Goal: Communication & Community: Connect with others

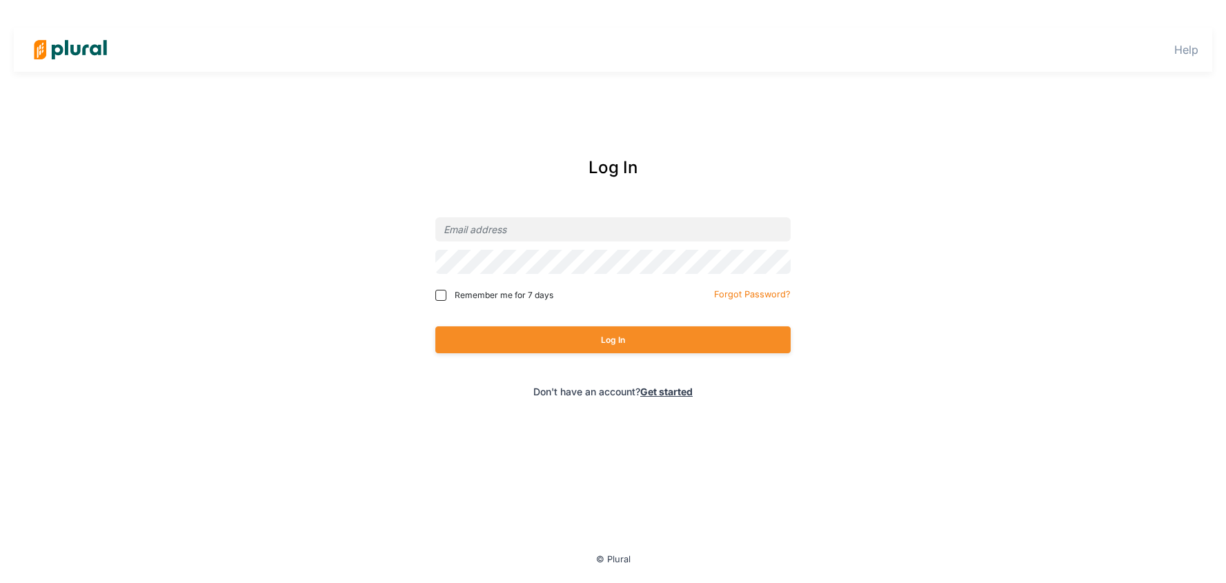
click at [565, 243] on div at bounding box center [612, 229] width 355 height 32
click at [571, 232] on input "email" at bounding box center [612, 229] width 355 height 24
type input "[PERSON_NAME][EMAIL_ADDRESS][DOMAIN_NAME]"
drag, startPoint x: 431, startPoint y: 292, endPoint x: 447, endPoint y: 297, distance: 16.6
click at [431, 292] on div "Log In [PERSON_NAME][EMAIL_ADDRESS][DOMAIN_NAME] Remember me for 7 days Forgot …" at bounding box center [612, 276] width 557 height 271
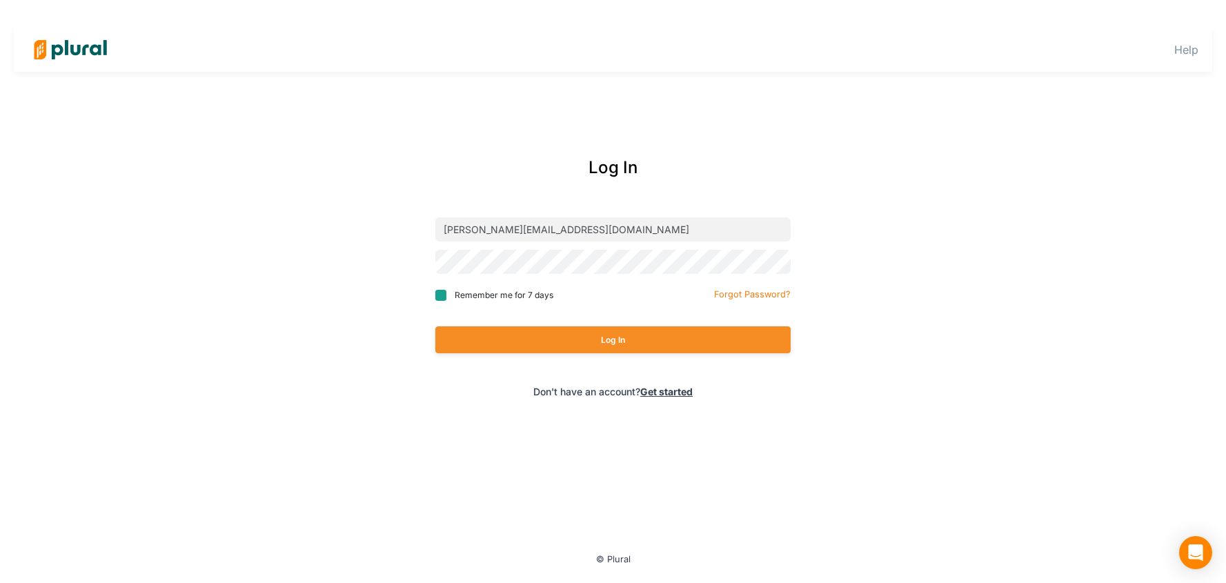
click at [441, 299] on input "Remember me for 7 days" at bounding box center [440, 295] width 11 height 11
checkbox input "true"
click at [560, 357] on div "Log In" at bounding box center [612, 339] width 355 height 54
click at [590, 348] on button "Log In" at bounding box center [612, 339] width 355 height 27
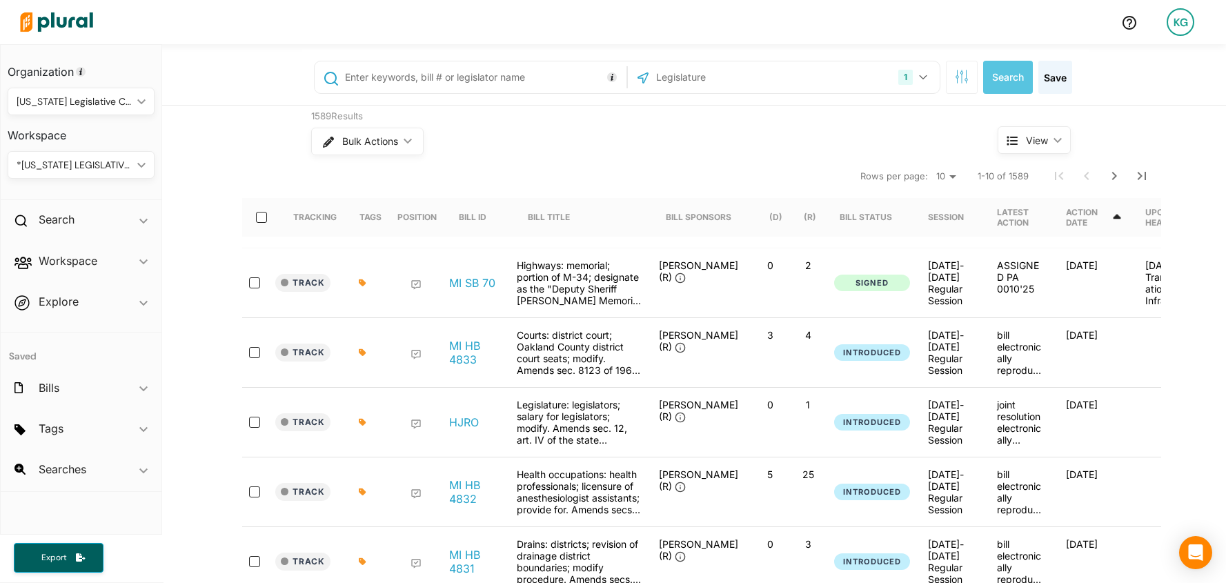
click at [139, 160] on div "*[US_STATE] LEGISLATIVE CONSULTANTS ic_keyboard_arrow_down" at bounding box center [81, 165] width 147 height 28
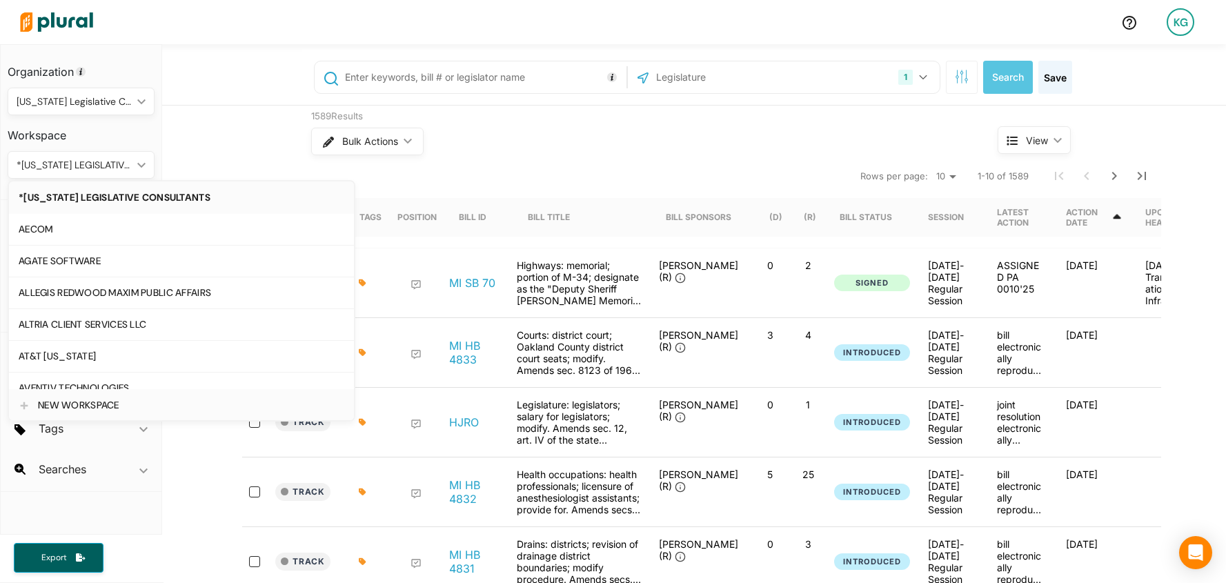
click at [123, 409] on div "NEW WORKSPACE" at bounding box center [191, 405] width 306 height 12
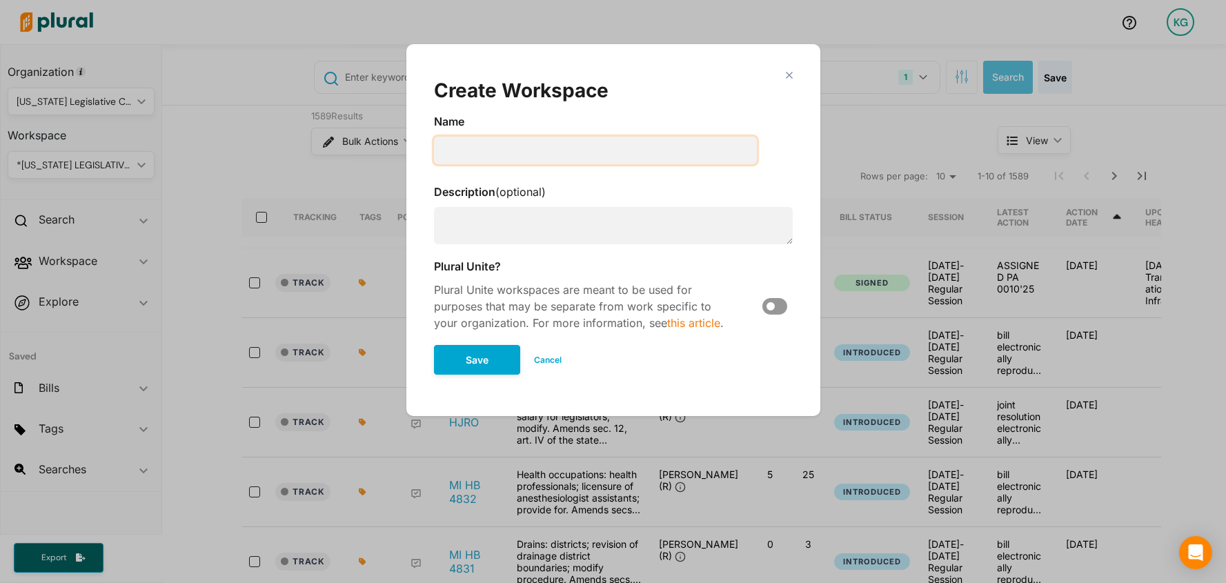
click at [476, 159] on input "Modal" at bounding box center [595, 151] width 323 height 28
paste input "American Innovators Network"
type input "American Innovators Network"
click at [473, 361] on button "Save" at bounding box center [477, 360] width 86 height 30
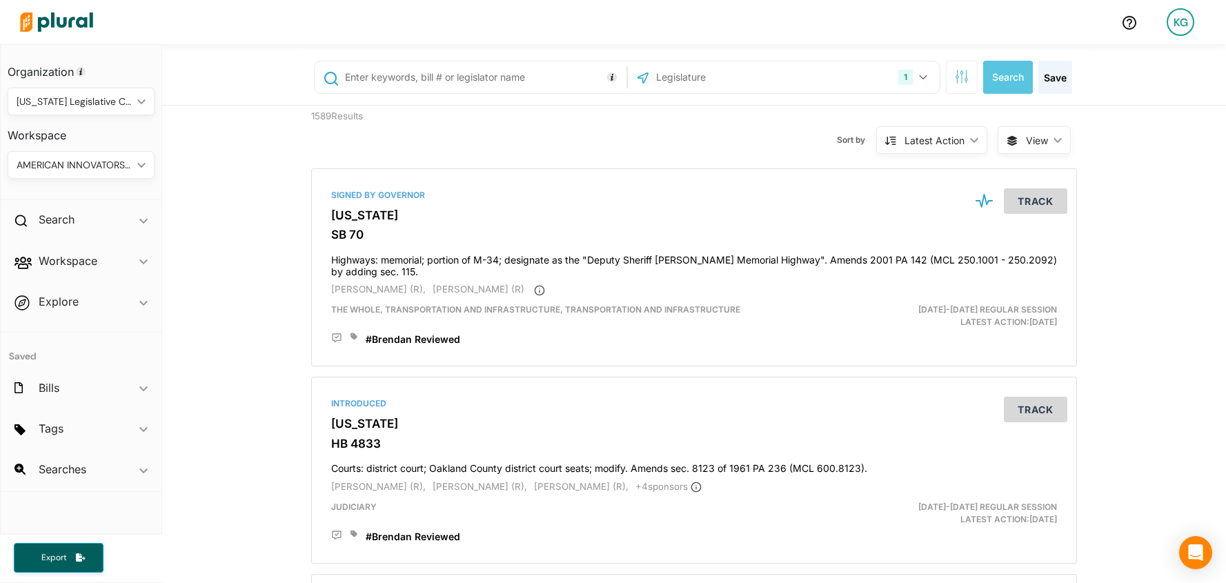
click at [113, 106] on div "[US_STATE] Legislative Consultants" at bounding box center [74, 101] width 115 height 14
click at [117, 164] on div "AMERICAN INNOVATORS NETWORK" at bounding box center [74, 165] width 115 height 14
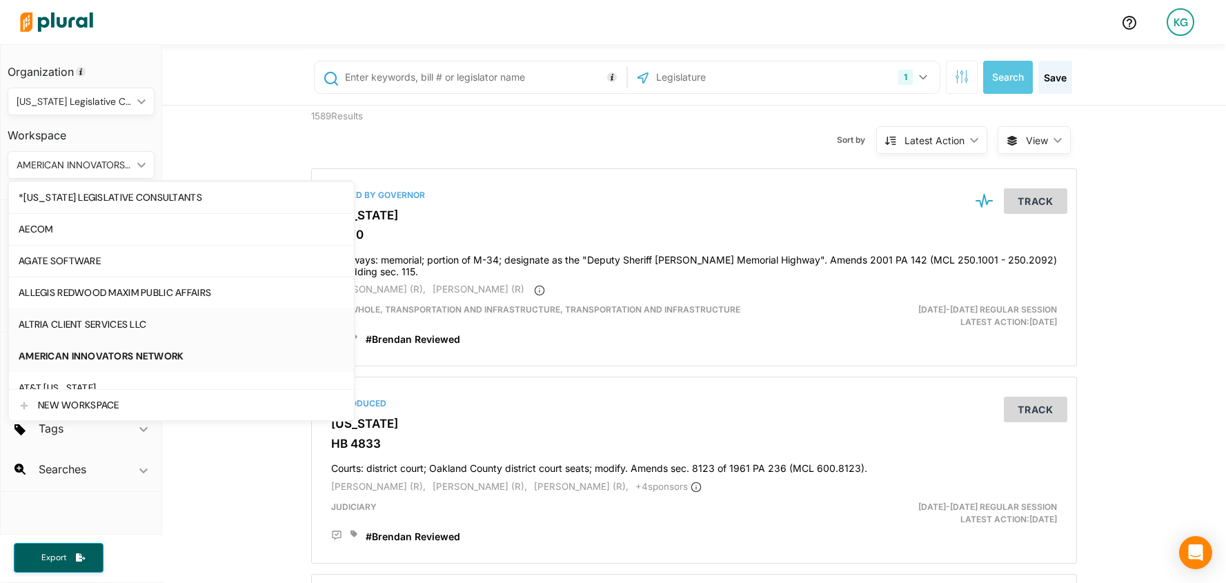
click at [118, 328] on div "ALTRIA CLIENT SERVICES LLC" at bounding box center [182, 325] width 326 height 12
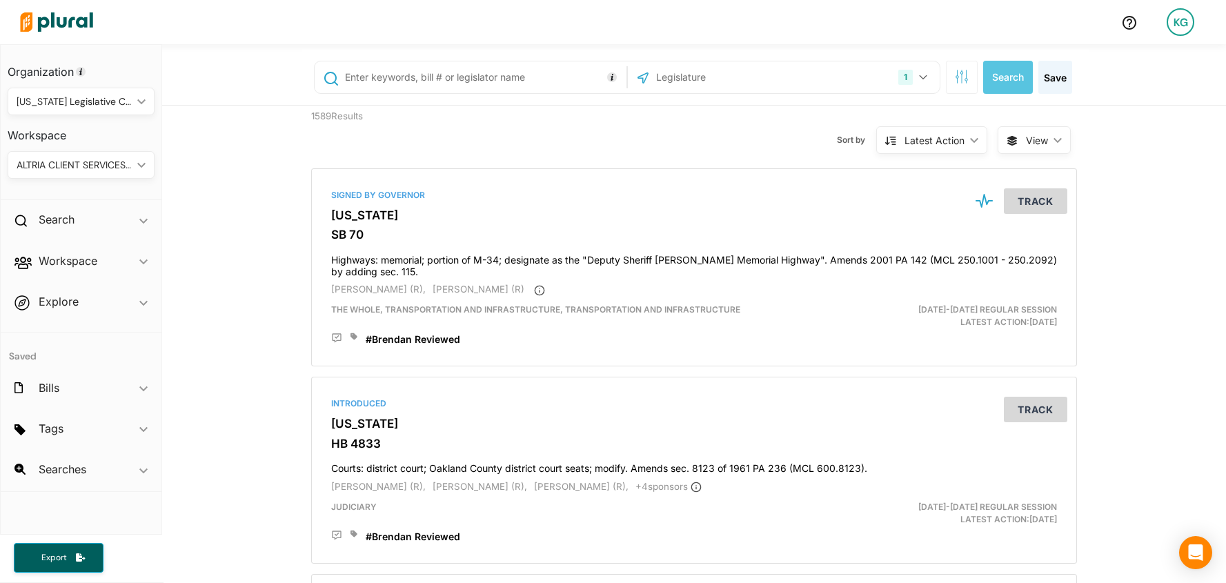
click at [120, 162] on div "ALTRIA CLIENT SERVICES LLC" at bounding box center [74, 165] width 115 height 14
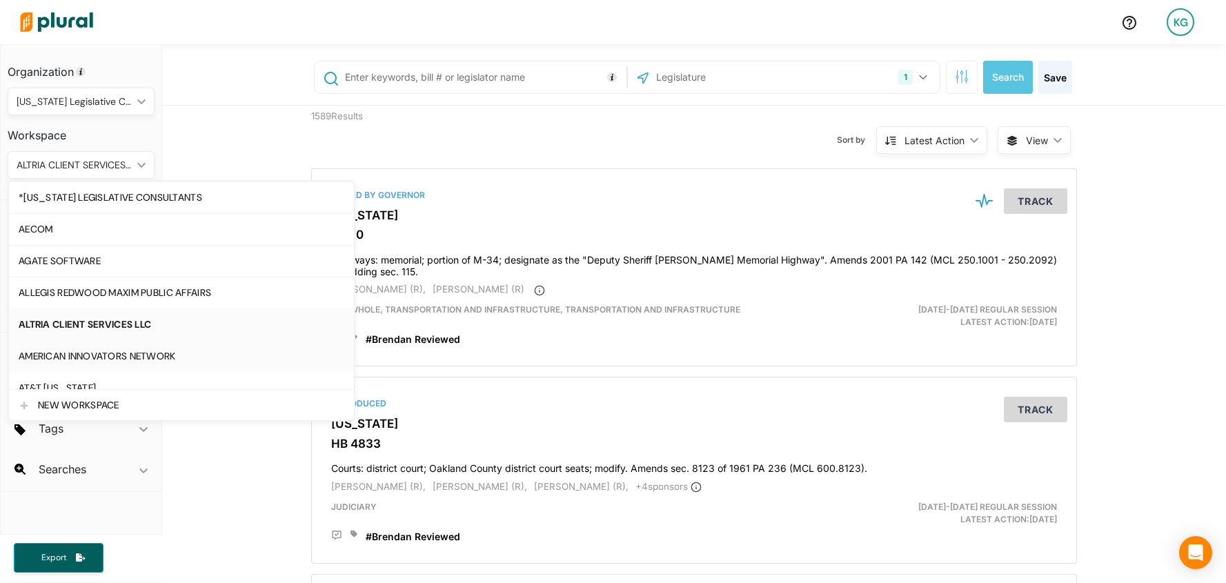
click at [121, 357] on div "AMERICAN INNOVATORS NETWORK" at bounding box center [182, 356] width 326 height 12
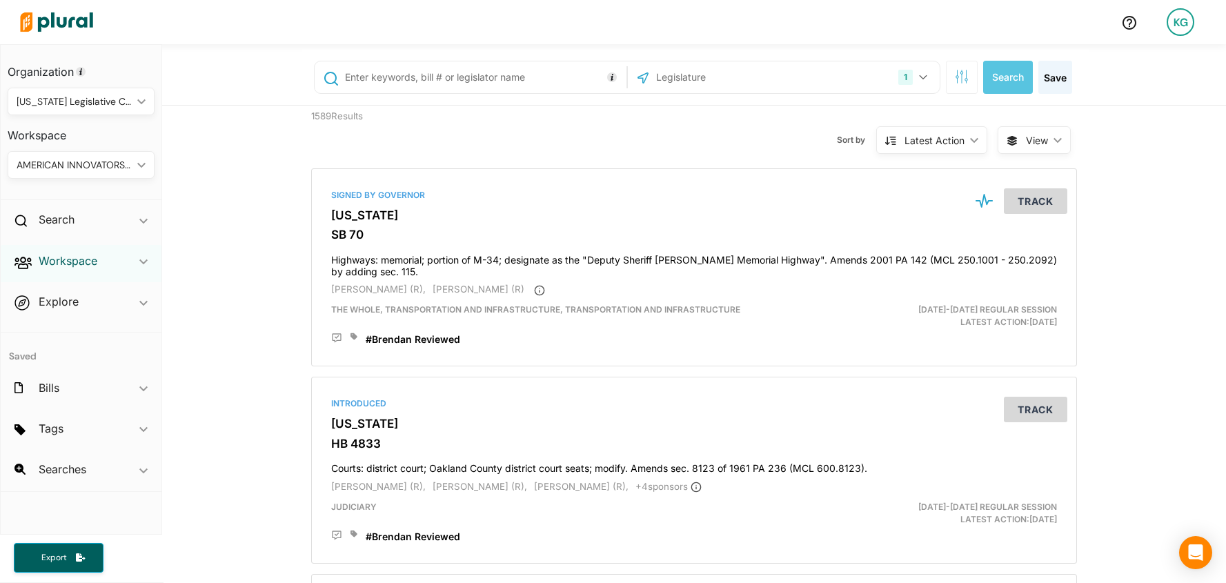
click at [70, 260] on h2 "Workspace" at bounding box center [68, 260] width 59 height 15
click at [103, 289] on h4 "Members" at bounding box center [84, 292] width 126 height 13
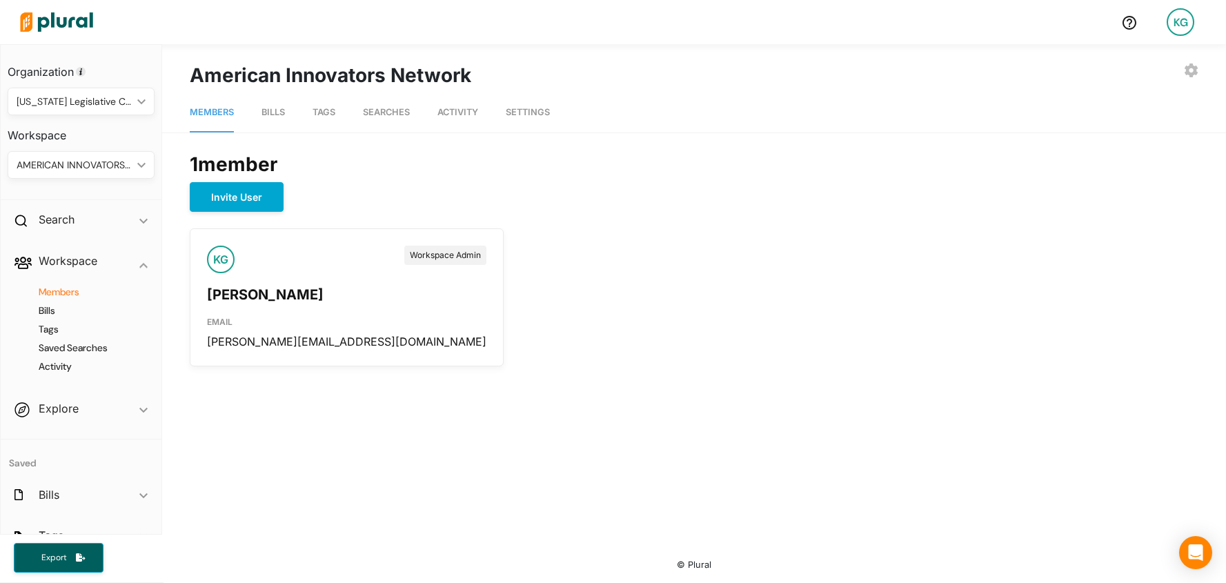
click at [323, 111] on span "Tags" at bounding box center [323, 112] width 23 height 10
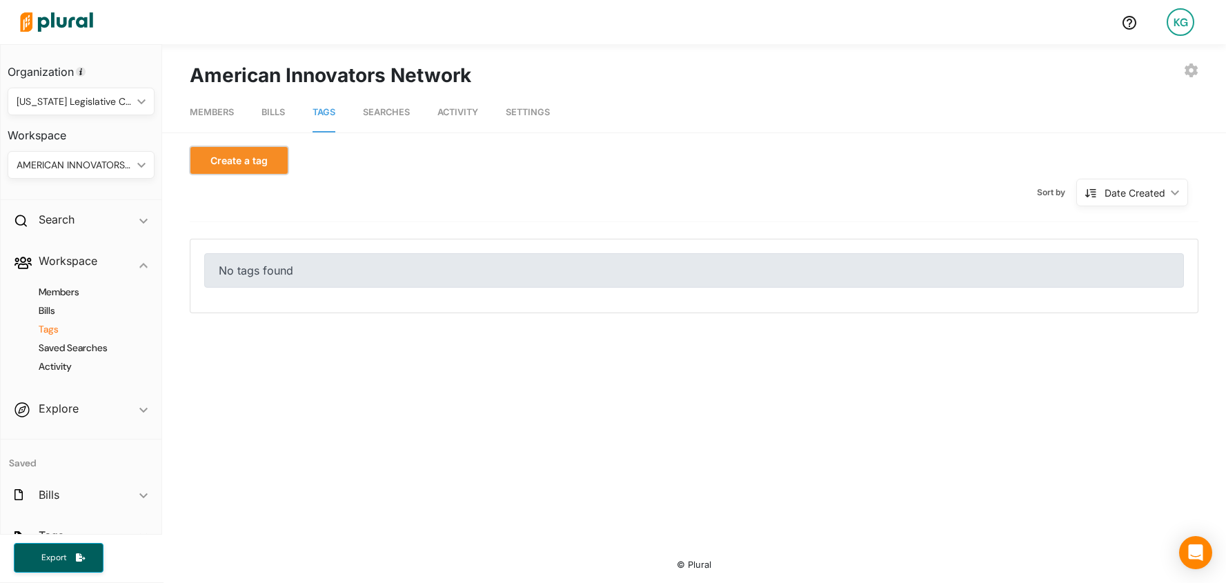
click at [250, 162] on button "Create a tag" at bounding box center [239, 160] width 99 height 28
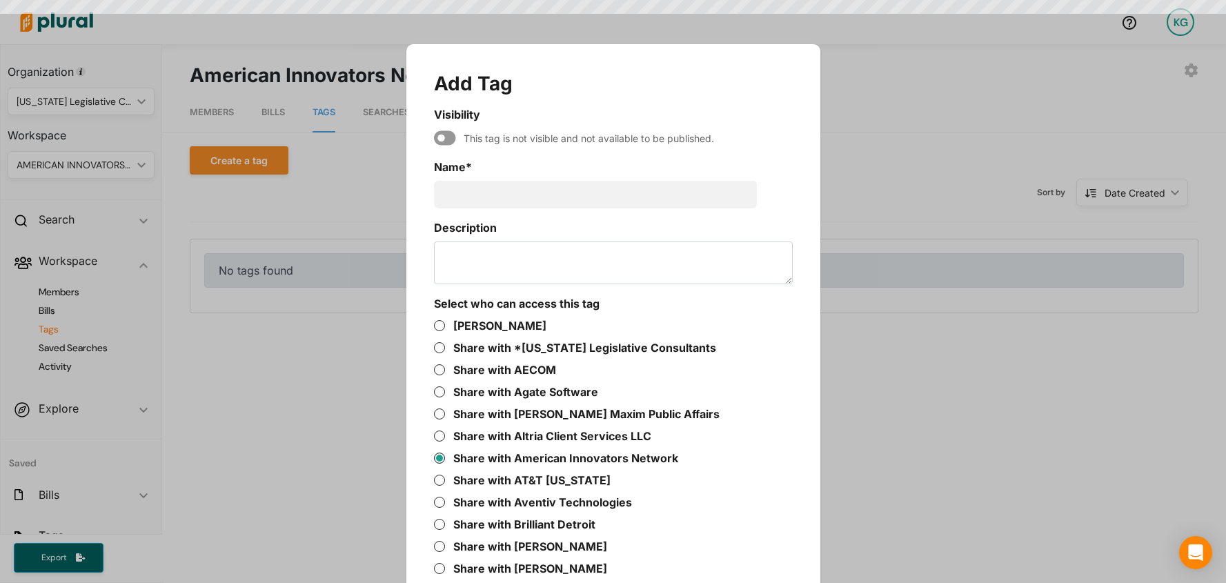
scroll to position [44, 0]
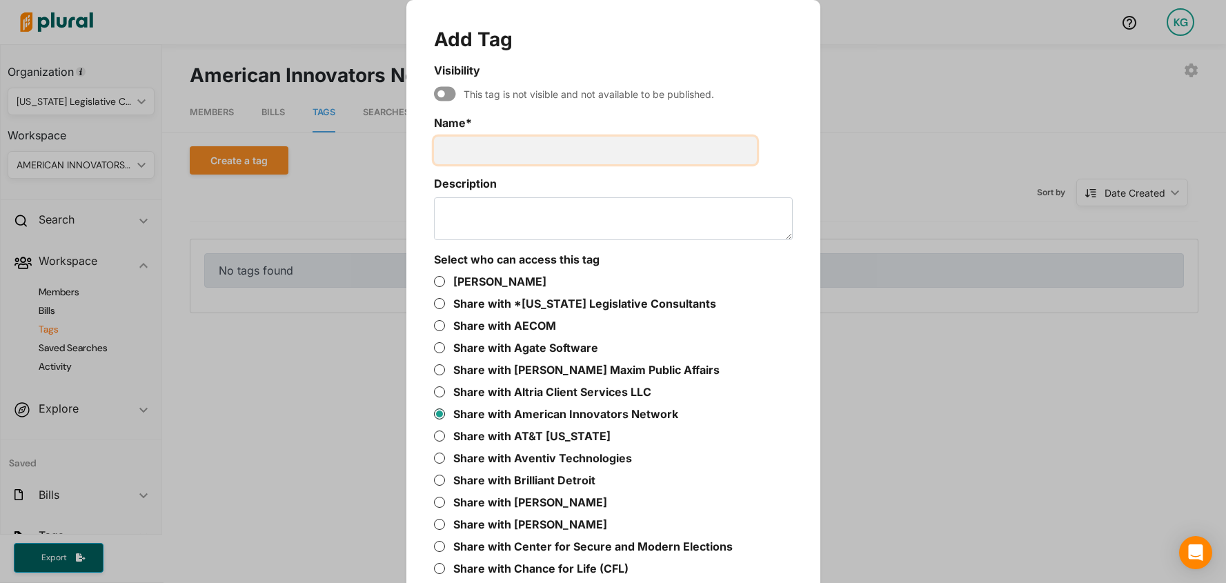
click at [504, 158] on input "Name *" at bounding box center [595, 151] width 323 height 28
paste input "American Innovators Network"
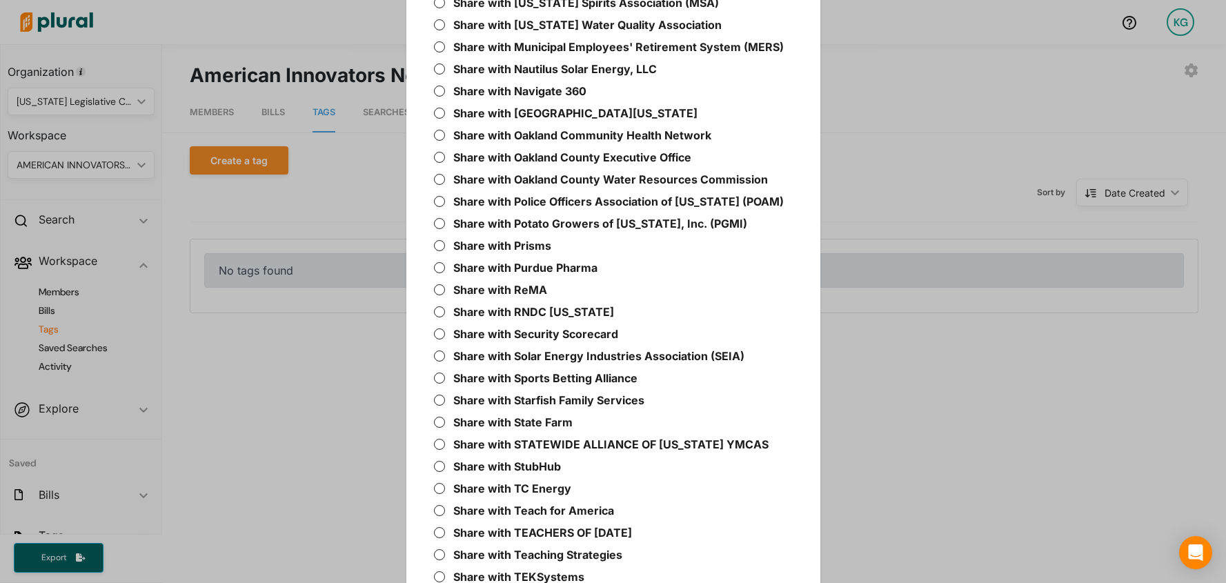
scroll to position [2098, 0]
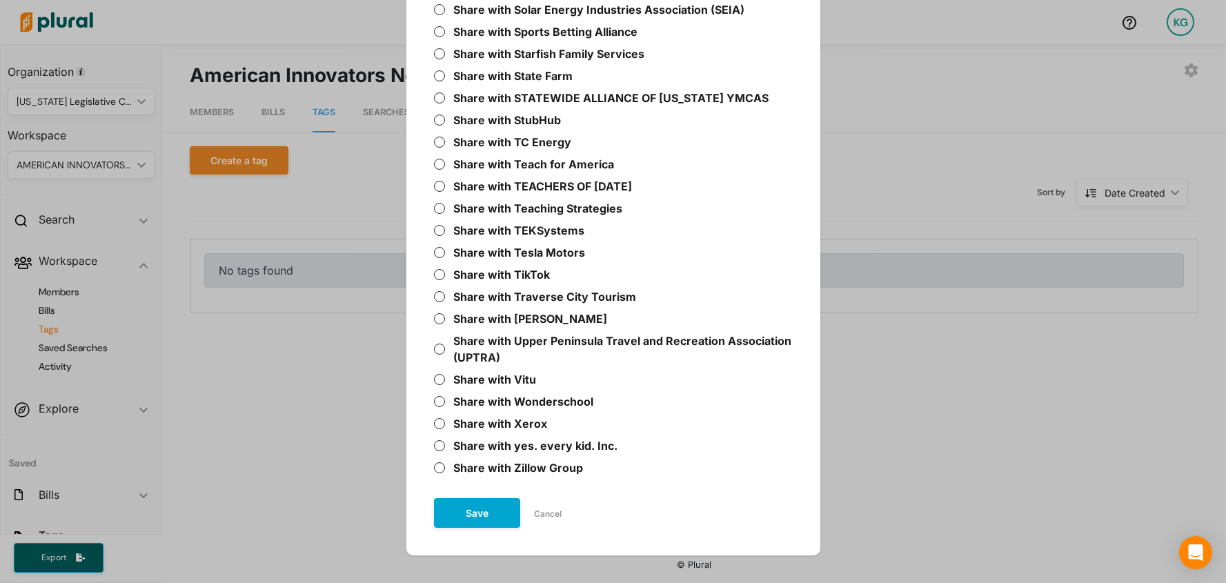
type input "American Innovators Network: Watching"
click at [454, 498] on button "Save" at bounding box center [477, 513] width 86 height 30
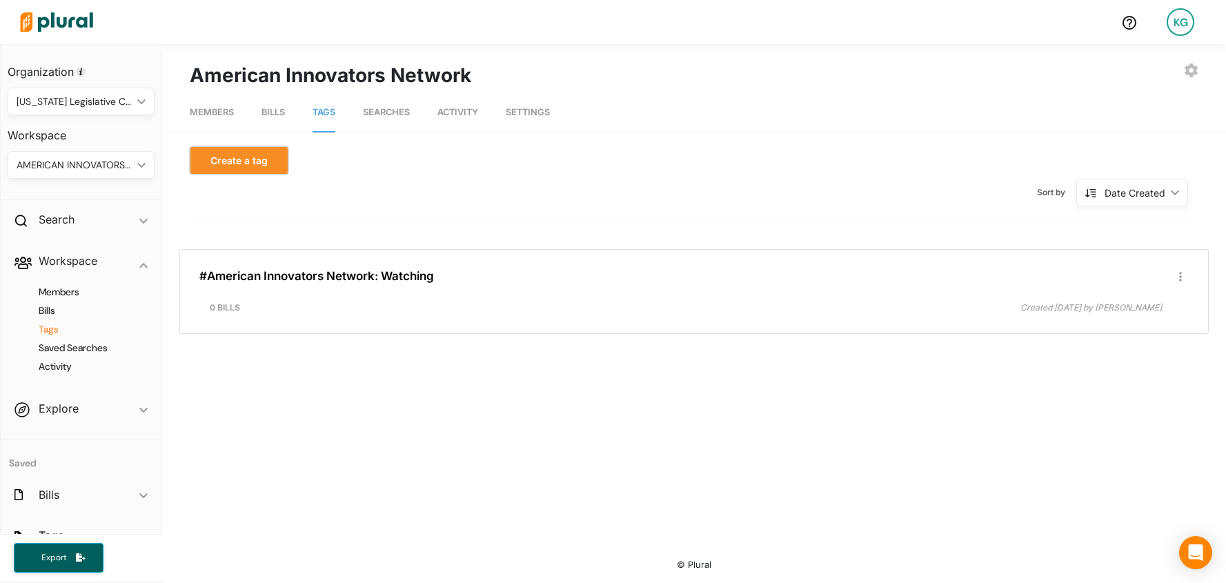
click at [256, 156] on button "Create a tag" at bounding box center [239, 160] width 99 height 28
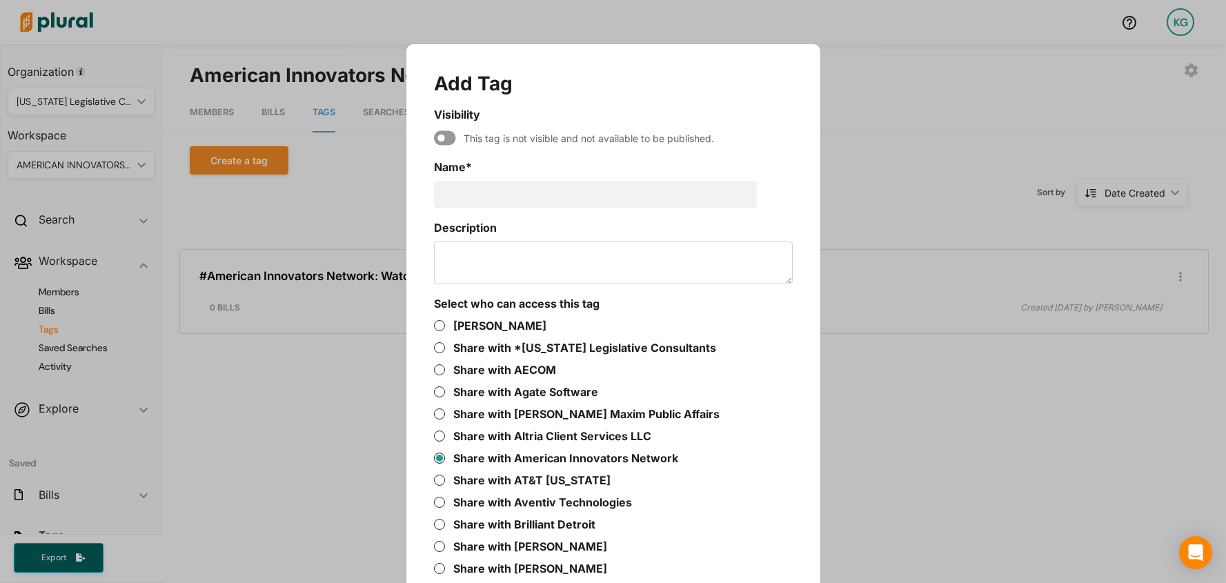
scroll to position [44, 0]
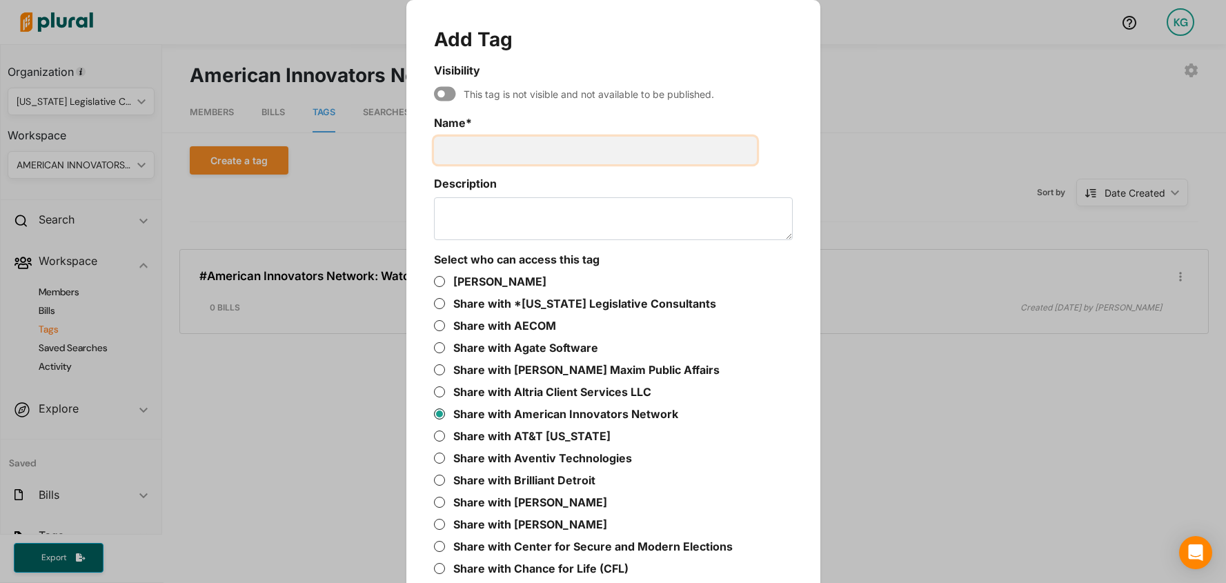
click at [591, 159] on input "Name *" at bounding box center [595, 151] width 323 height 28
paste input "American Innovators Network"
click at [622, 153] on input "American Innovators Network: Nuetral" at bounding box center [595, 151] width 323 height 28
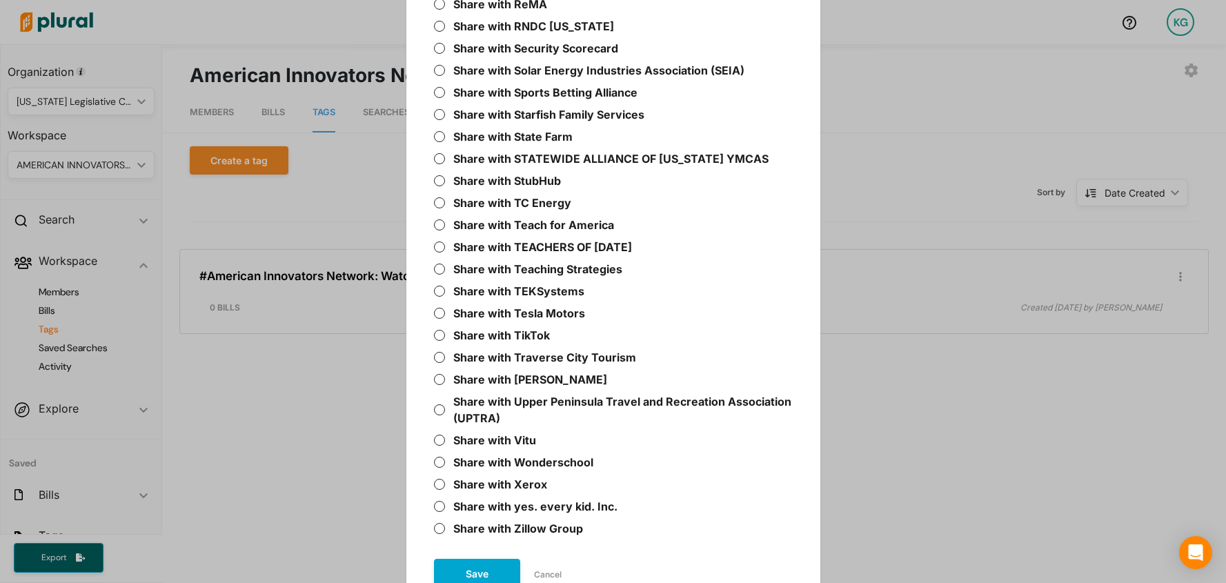
scroll to position [2098, 0]
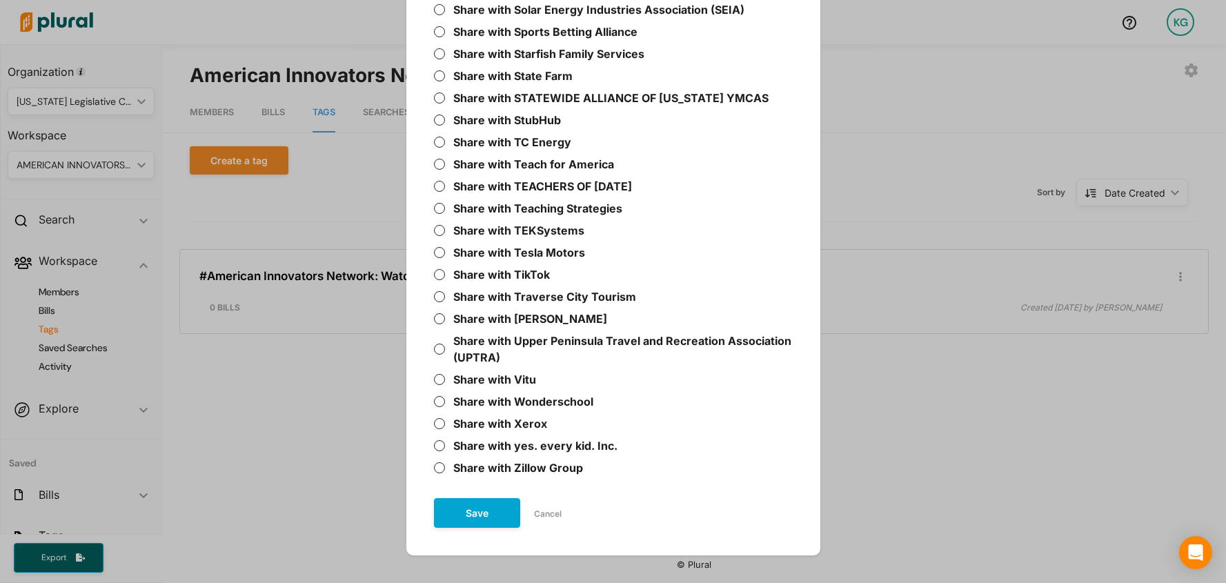
type input "American Innovators Network: Neutral"
click at [479, 498] on button "Save" at bounding box center [477, 513] width 86 height 30
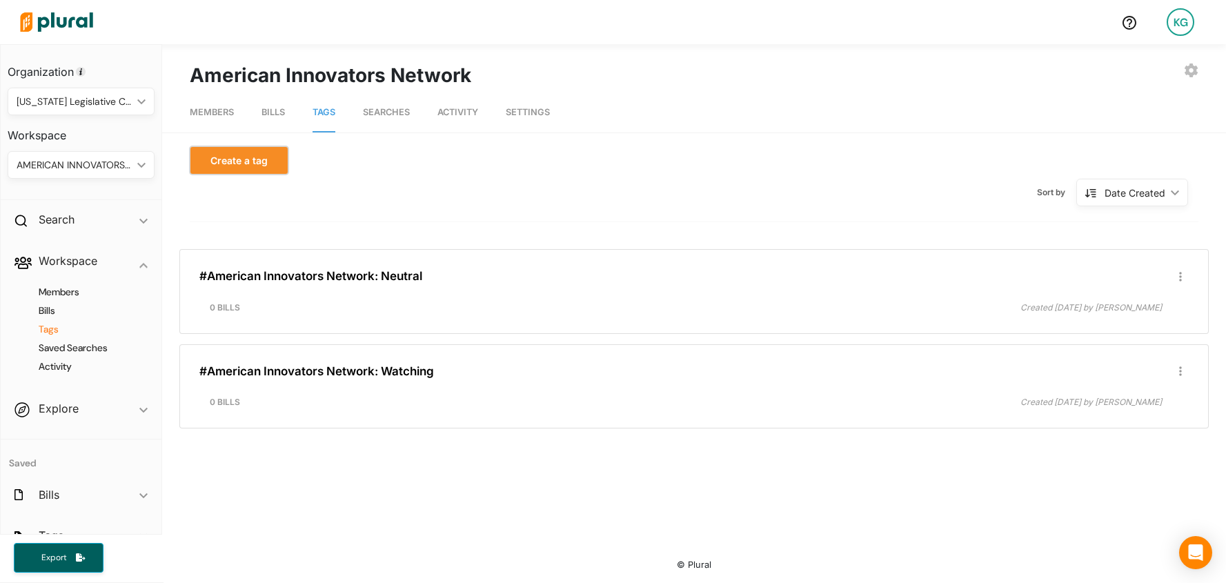
click at [252, 150] on button "Create a tag" at bounding box center [239, 160] width 99 height 28
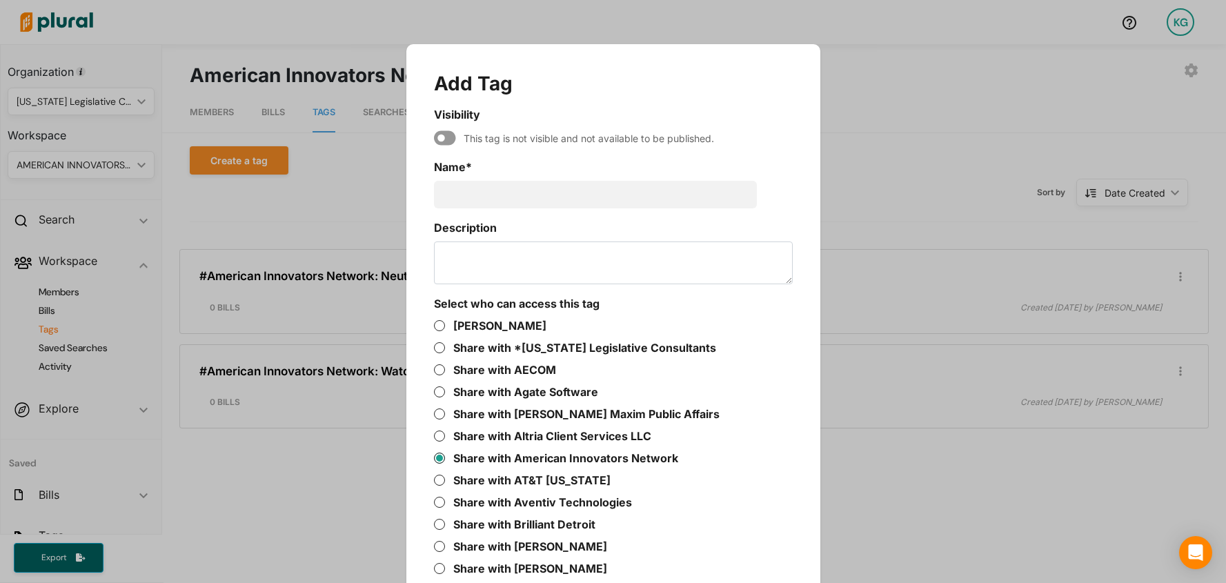
scroll to position [44, 0]
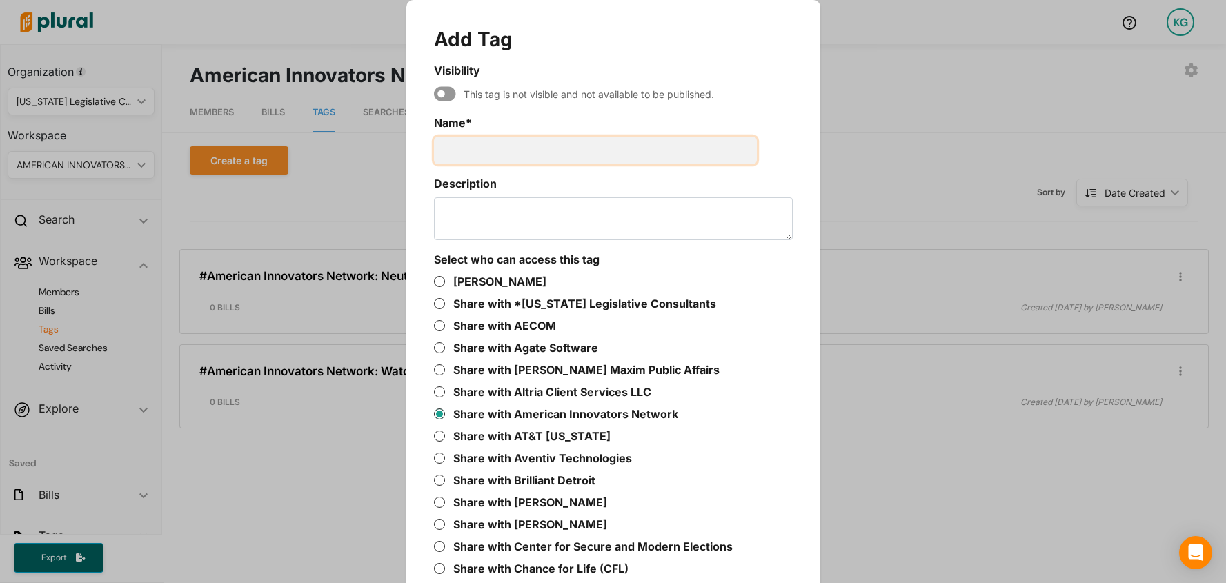
click at [502, 138] on input "Name *" at bounding box center [595, 151] width 323 height 28
paste input "American Innovators Network"
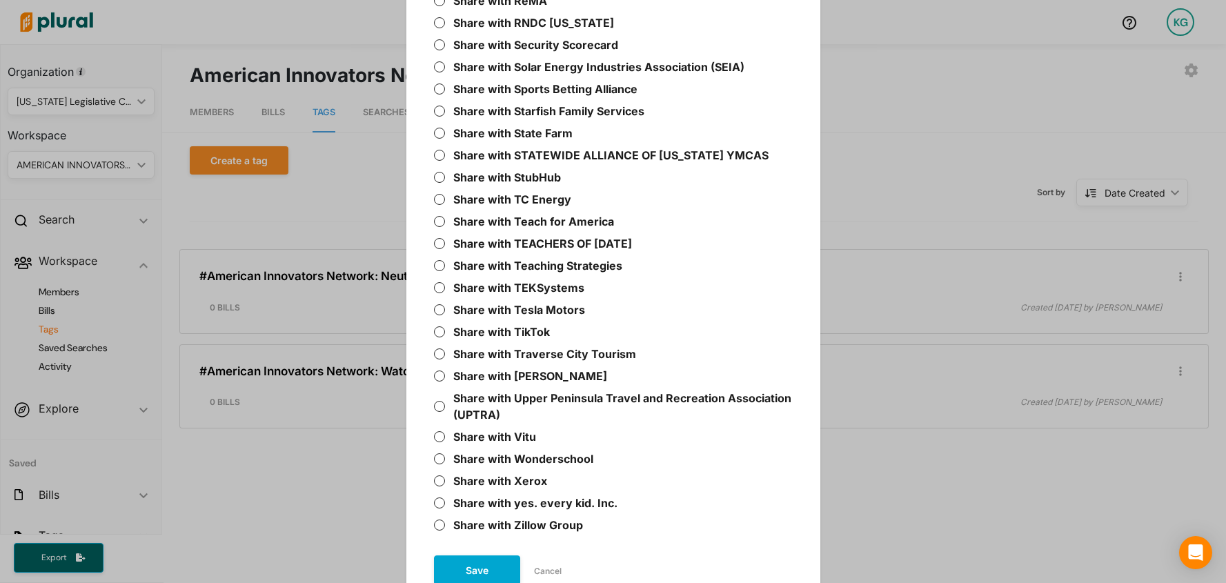
scroll to position [2098, 0]
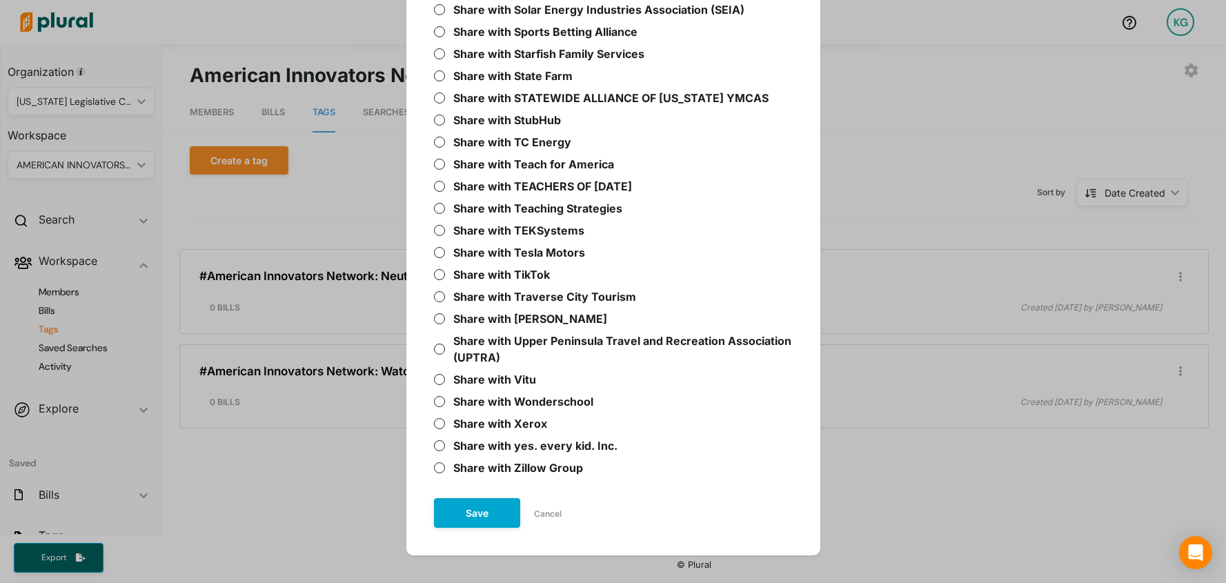
type input "American Innovators Network: Oppose"
click at [452, 498] on button "Save" at bounding box center [477, 513] width 86 height 30
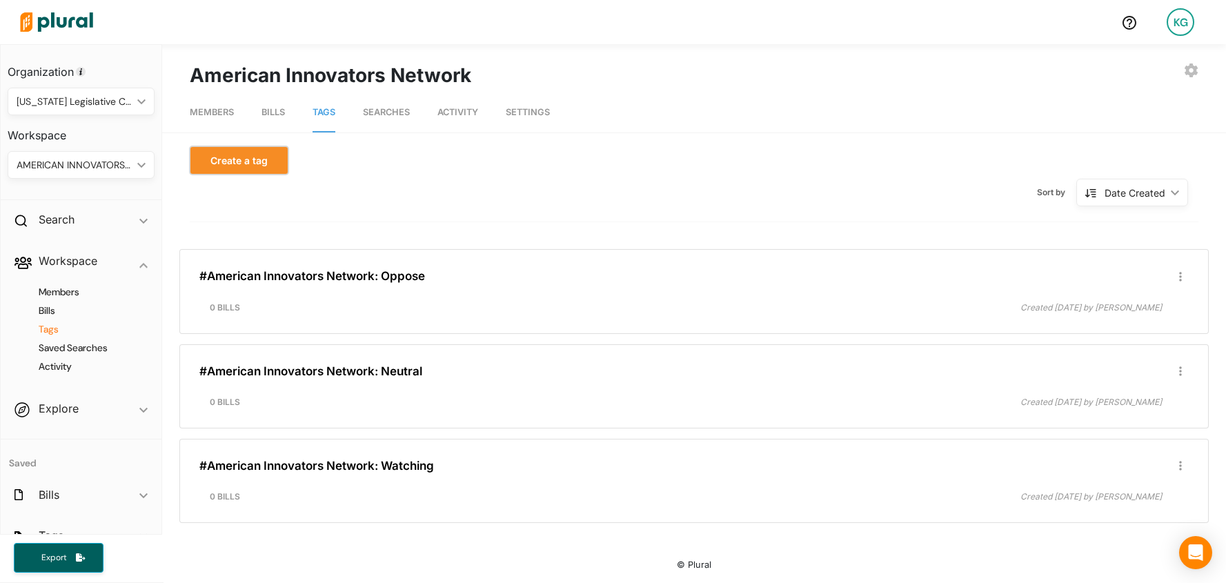
click at [240, 156] on button "Create a tag" at bounding box center [239, 160] width 99 height 28
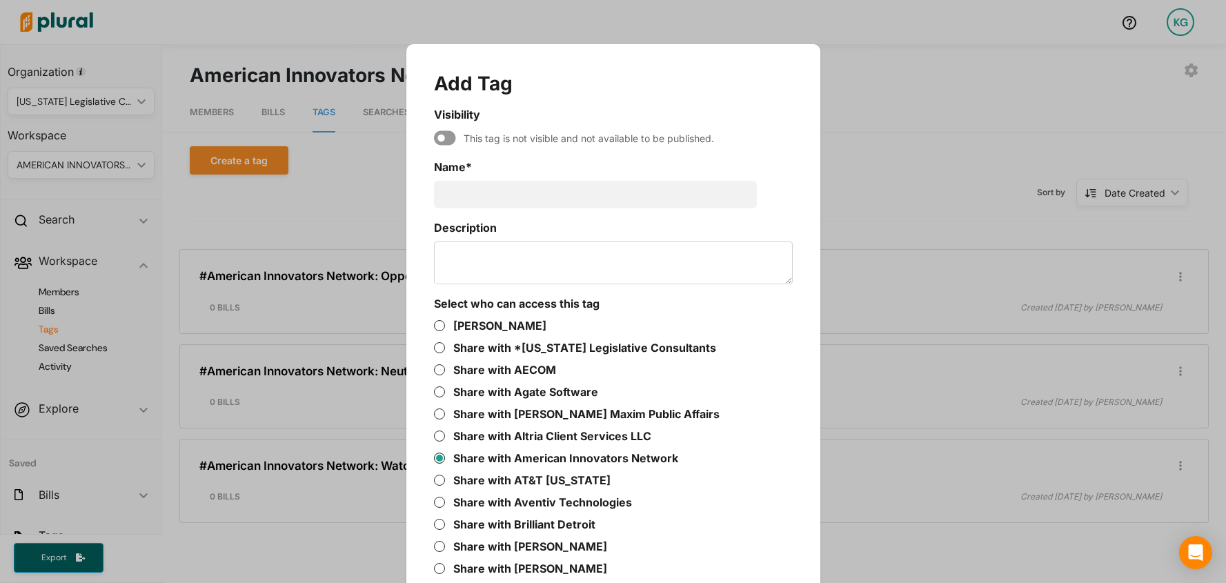
scroll to position [44, 0]
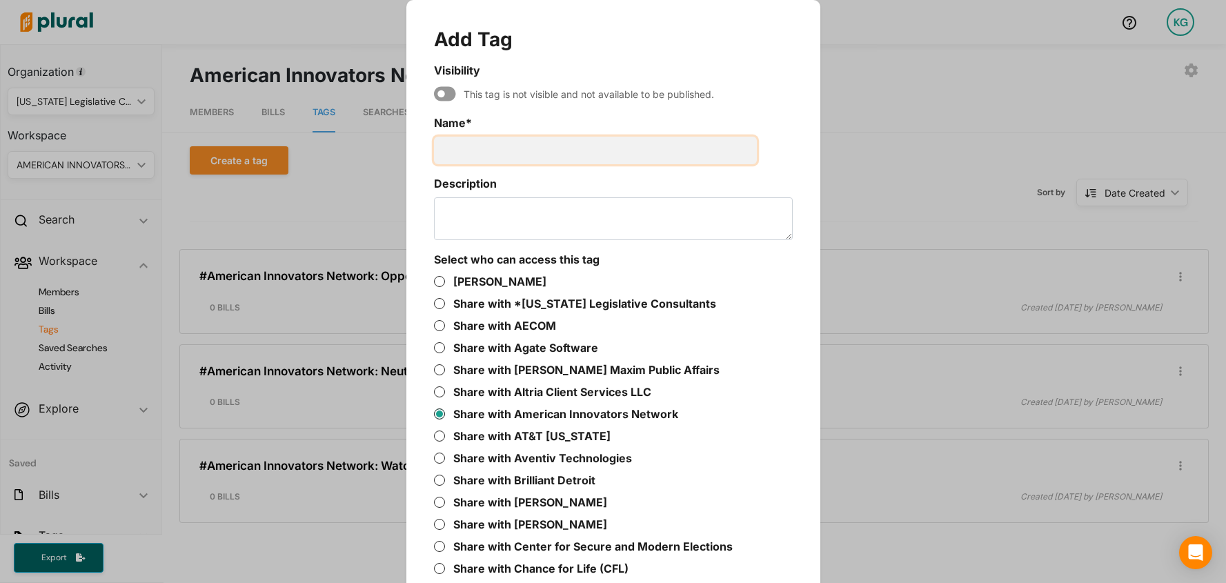
click at [570, 143] on input "Name *" at bounding box center [595, 151] width 323 height 28
paste input "American Innovators Network"
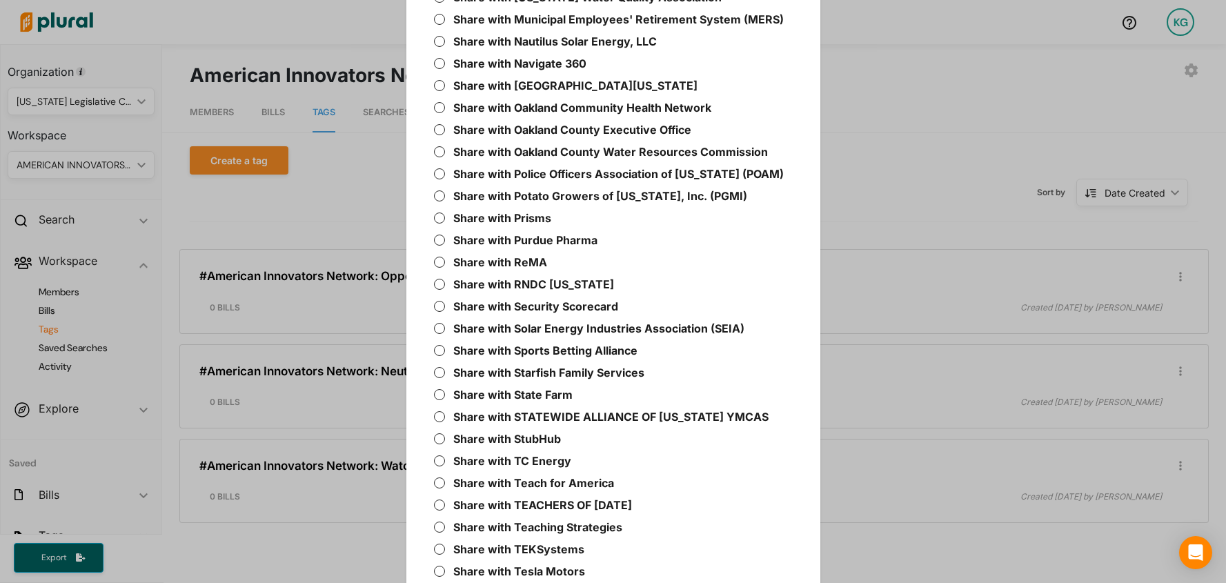
scroll to position [2098, 0]
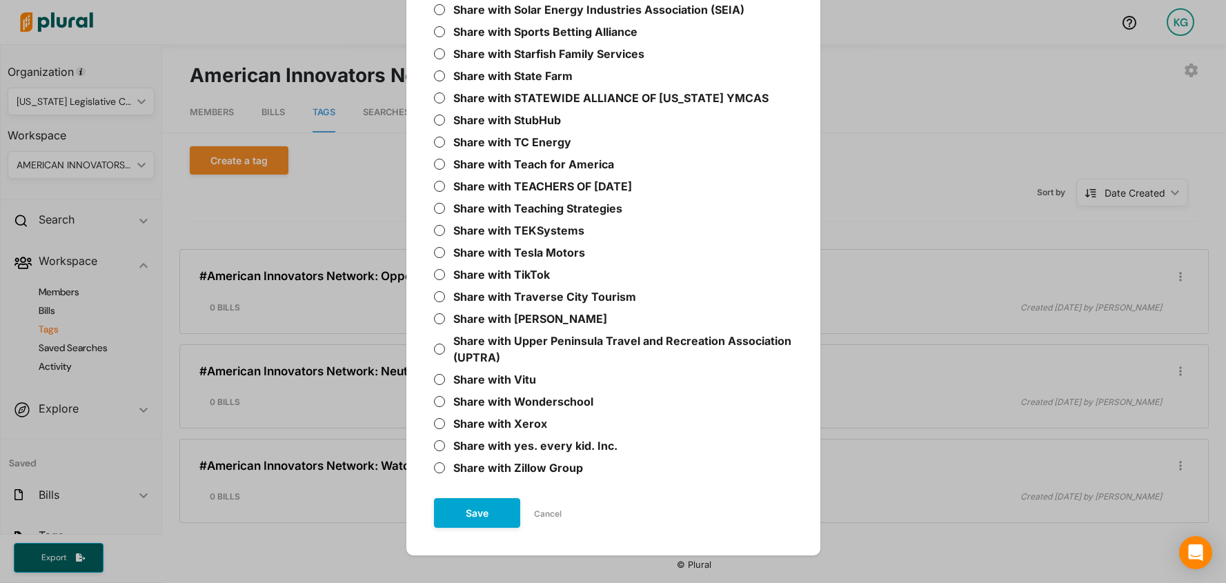
type input "American Innovators Network: Support"
click at [470, 498] on button "Save" at bounding box center [477, 513] width 86 height 30
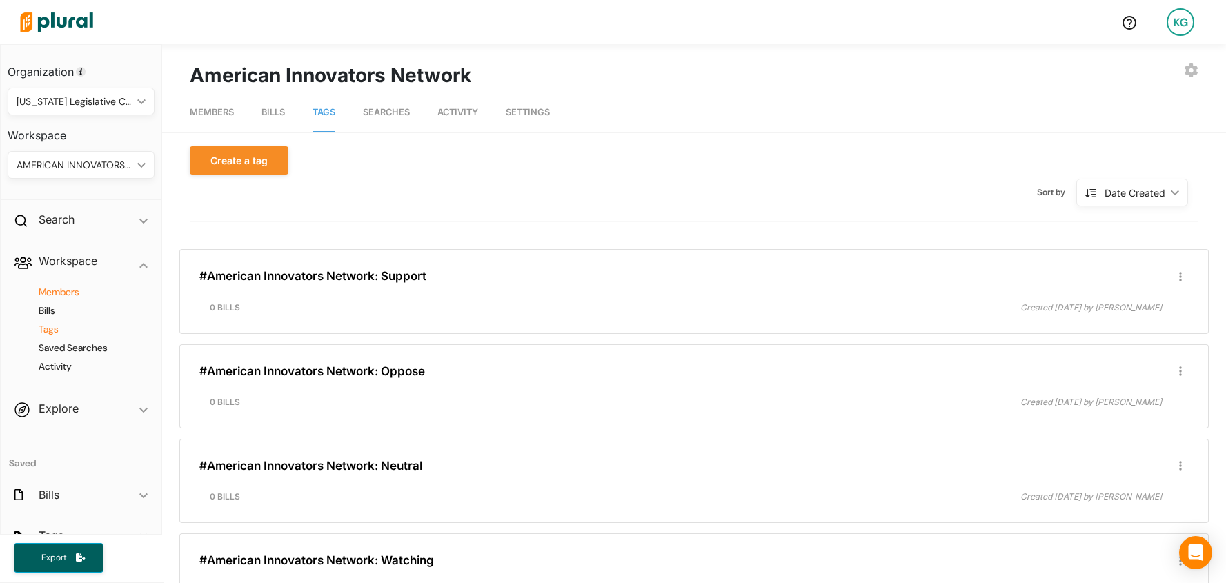
click at [86, 292] on h4 "Members" at bounding box center [84, 292] width 126 height 13
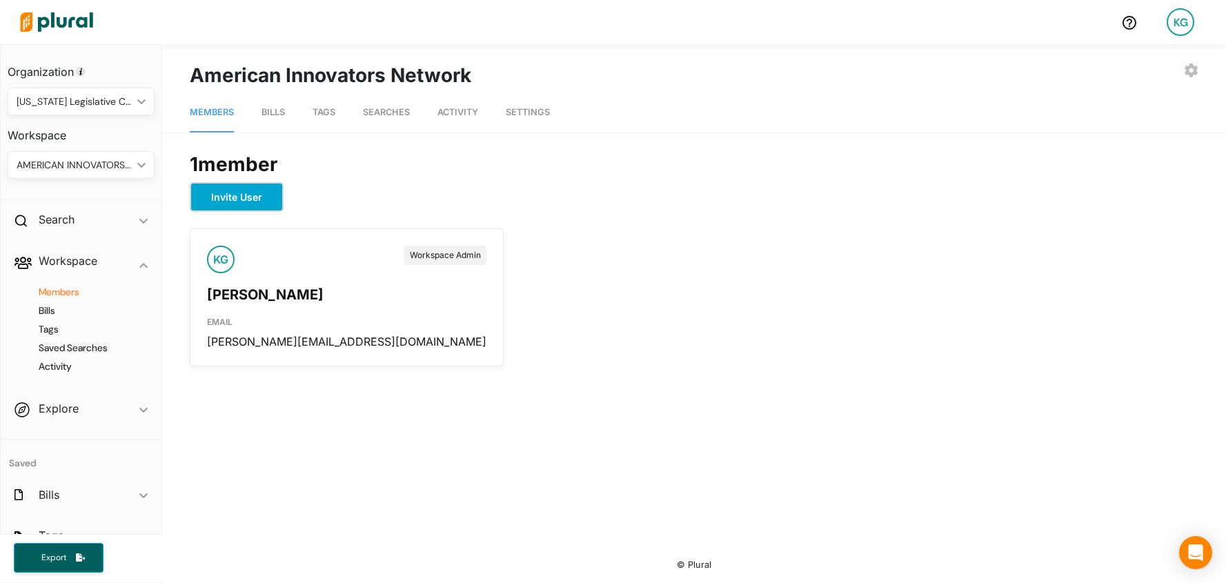
click at [266, 201] on button "Invite User" at bounding box center [237, 197] width 94 height 30
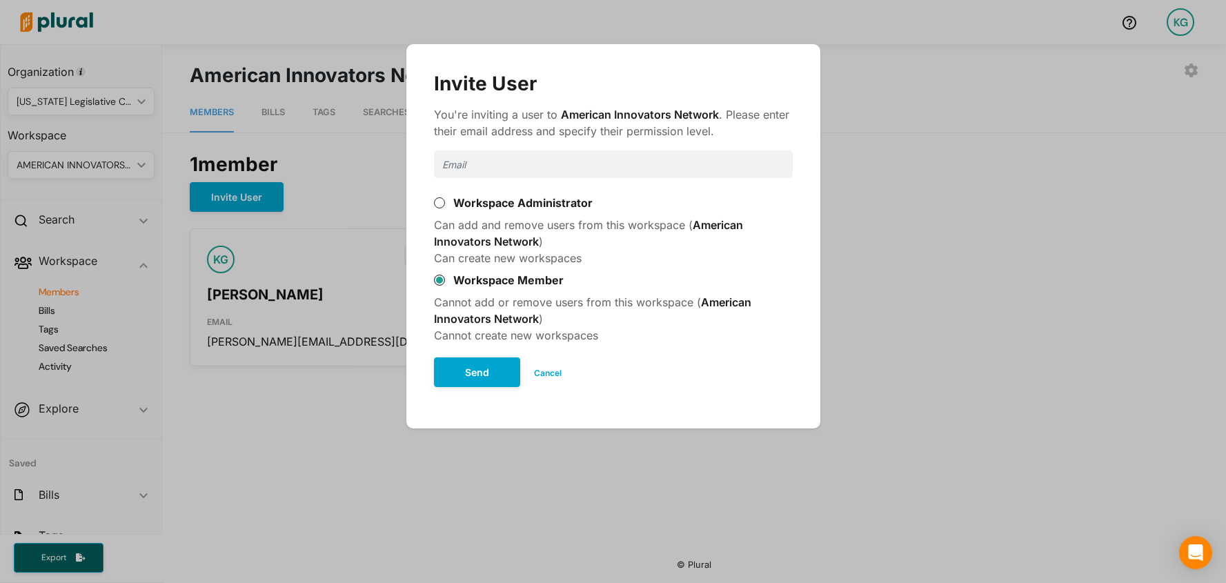
drag, startPoint x: 442, startPoint y: 201, endPoint x: 459, endPoint y: 197, distance: 17.6
click at [442, 201] on input "Workspace Administrator" at bounding box center [439, 202] width 11 height 11
radio input "true"
click at [492, 172] on input "Modal" at bounding box center [613, 164] width 359 height 28
type input "[EMAIL_ADDRESS][DOMAIN_NAME]"
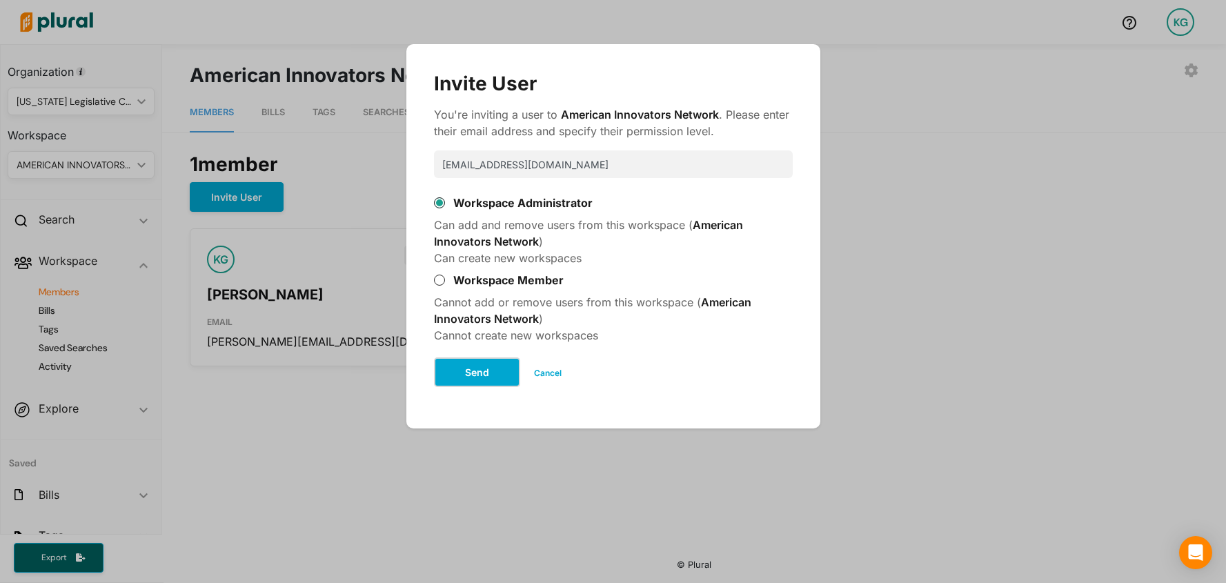
click at [478, 376] on button "Send" at bounding box center [477, 372] width 86 height 30
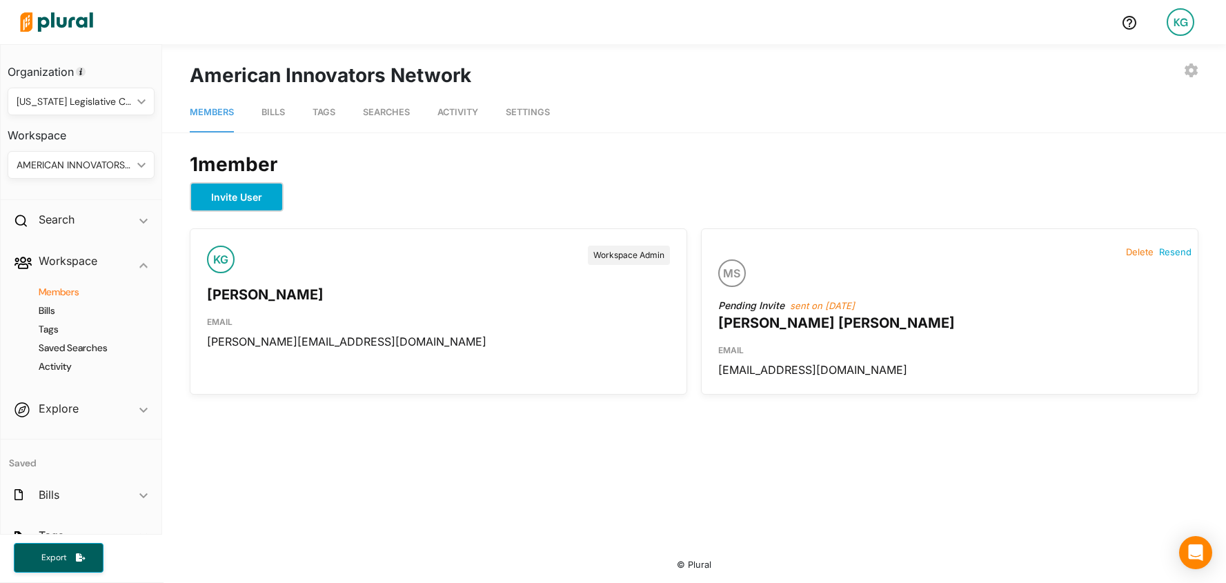
click at [256, 199] on button "Invite User" at bounding box center [237, 197] width 94 height 30
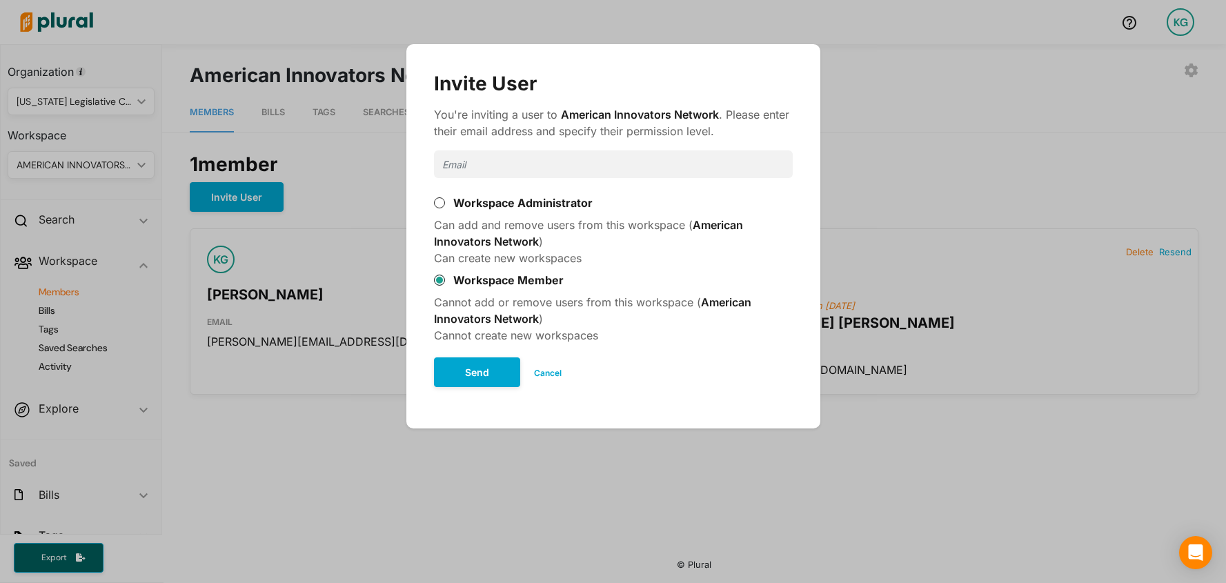
click at [580, 175] on input "Modal" at bounding box center [613, 164] width 359 height 28
type input "[PERSON_NAME][EMAIL_ADDRESS][DOMAIN_NAME]"
click at [439, 203] on input "Workspace Administrator" at bounding box center [439, 202] width 11 height 11
radio input "true"
click at [454, 374] on button "Send" at bounding box center [477, 372] width 86 height 30
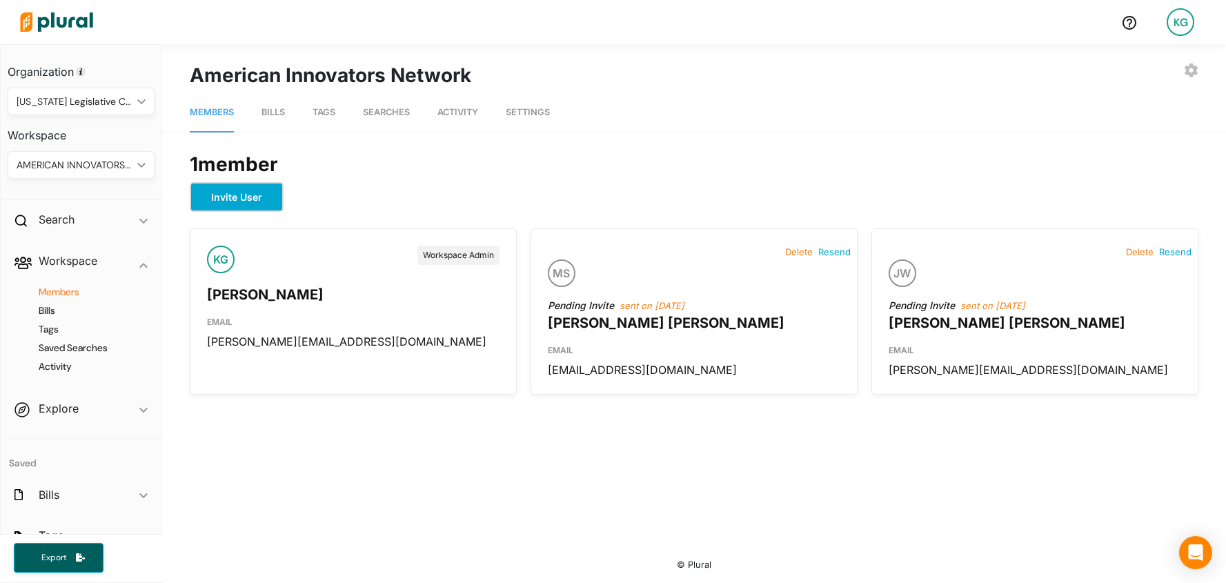
click at [248, 202] on button "Invite User" at bounding box center [237, 197] width 94 height 30
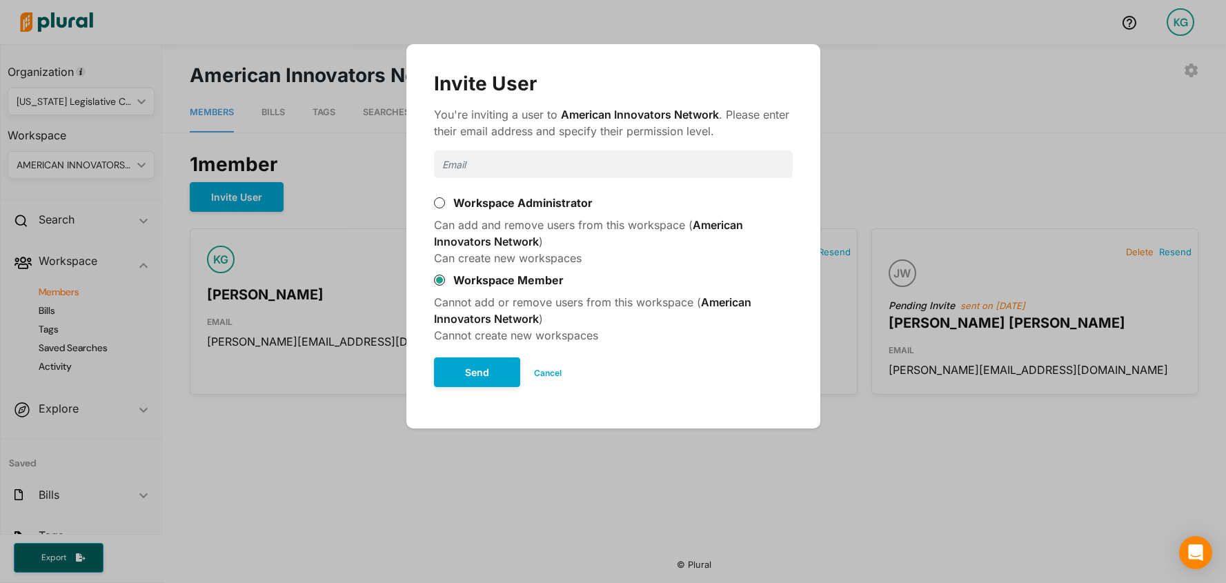
click at [458, 171] on input "Modal" at bounding box center [613, 164] width 359 height 28
type input "[PERSON_NAME][EMAIL_ADDRESS][DOMAIN_NAME]"
click at [464, 378] on button "Send" at bounding box center [477, 372] width 86 height 30
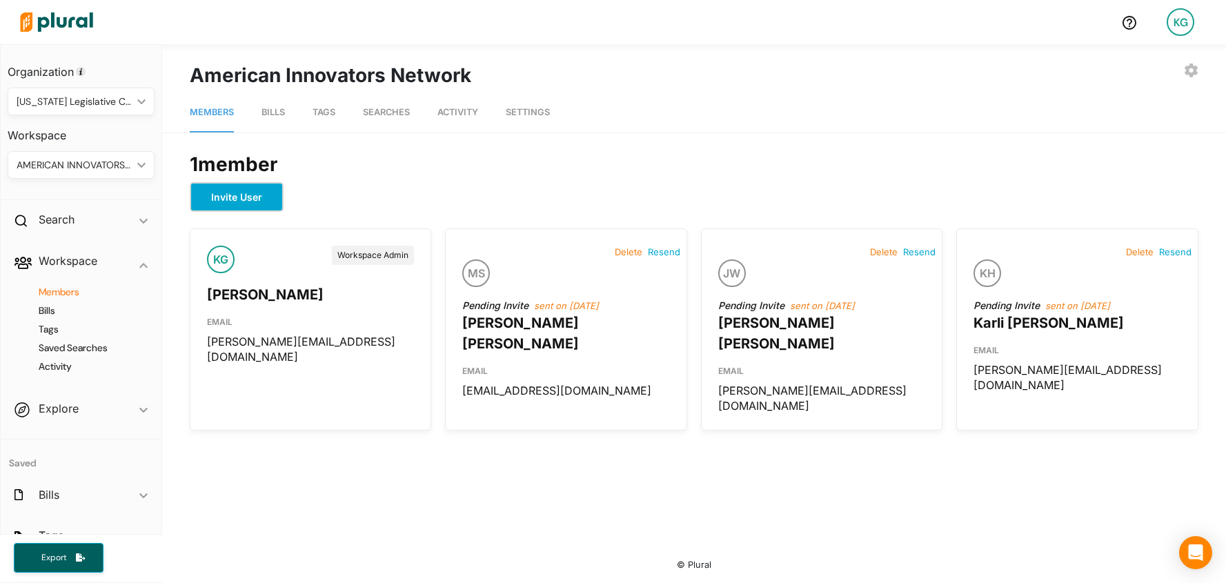
click at [239, 195] on button "Invite User" at bounding box center [237, 197] width 94 height 30
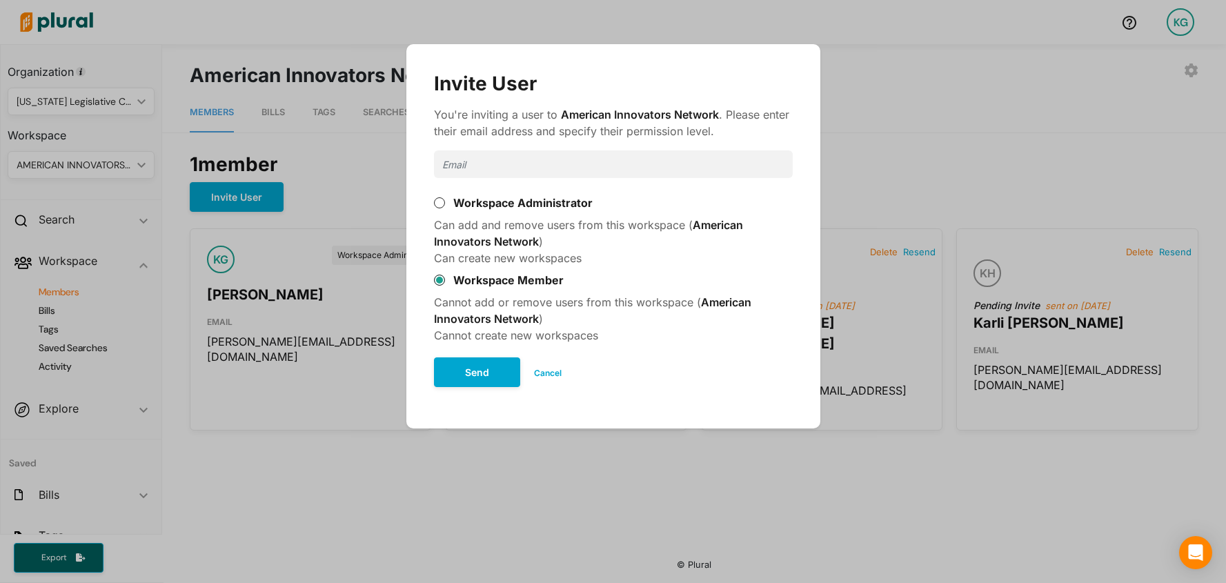
click at [522, 174] on input "Modal" at bounding box center [613, 164] width 359 height 28
type input "[EMAIL_ADDRESS][DOMAIN_NAME]"
click at [478, 374] on button "Send" at bounding box center [477, 372] width 86 height 30
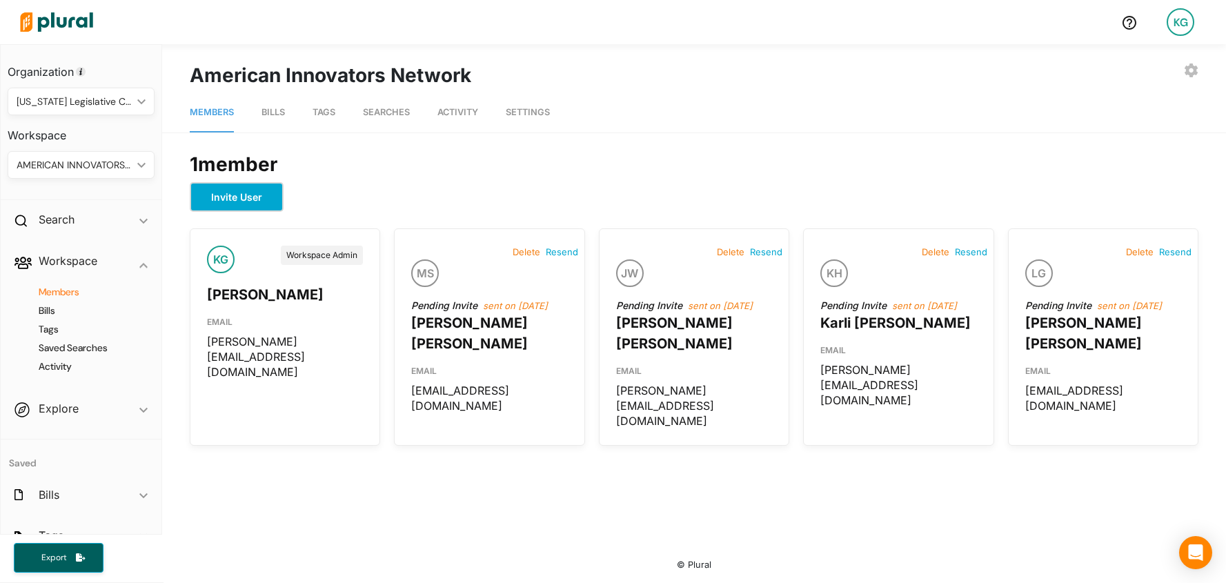
click at [263, 194] on button "Invite User" at bounding box center [237, 197] width 94 height 30
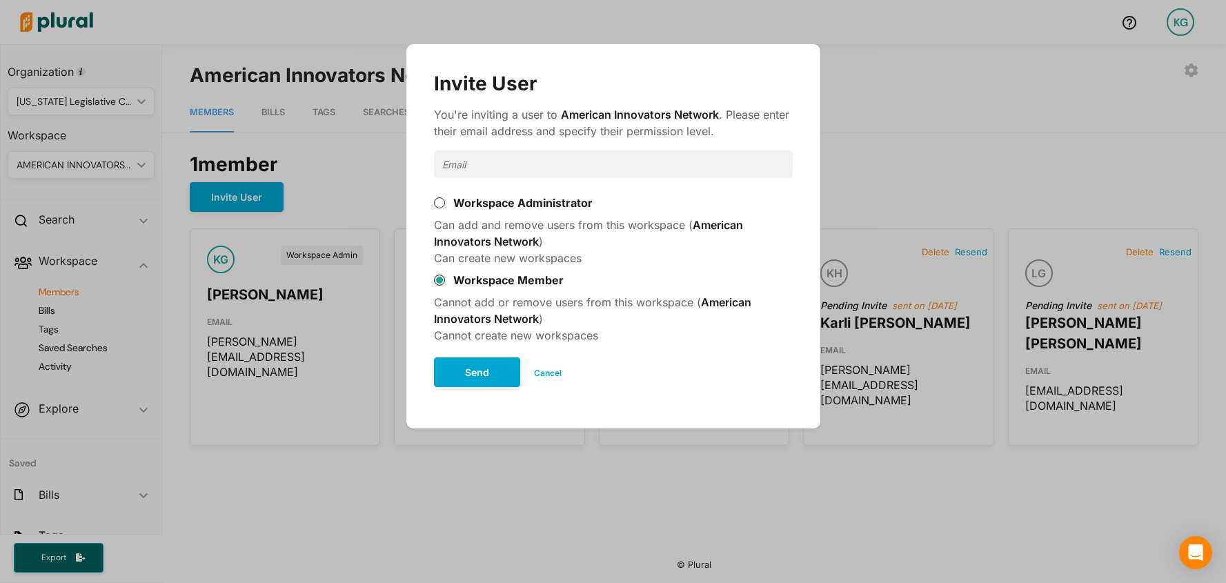
drag, startPoint x: 423, startPoint y: 163, endPoint x: 497, endPoint y: 169, distance: 74.7
click at [426, 163] on div "Invite User You're inviting a user to American Innovators Network . Please ente…" at bounding box center [613, 236] width 386 height 357
click at [497, 169] on input "Modal" at bounding box center [613, 164] width 359 height 28
type input "[EMAIL_ADDRESS][DOMAIN_NAME]"
click at [486, 373] on button "Send" at bounding box center [477, 372] width 86 height 30
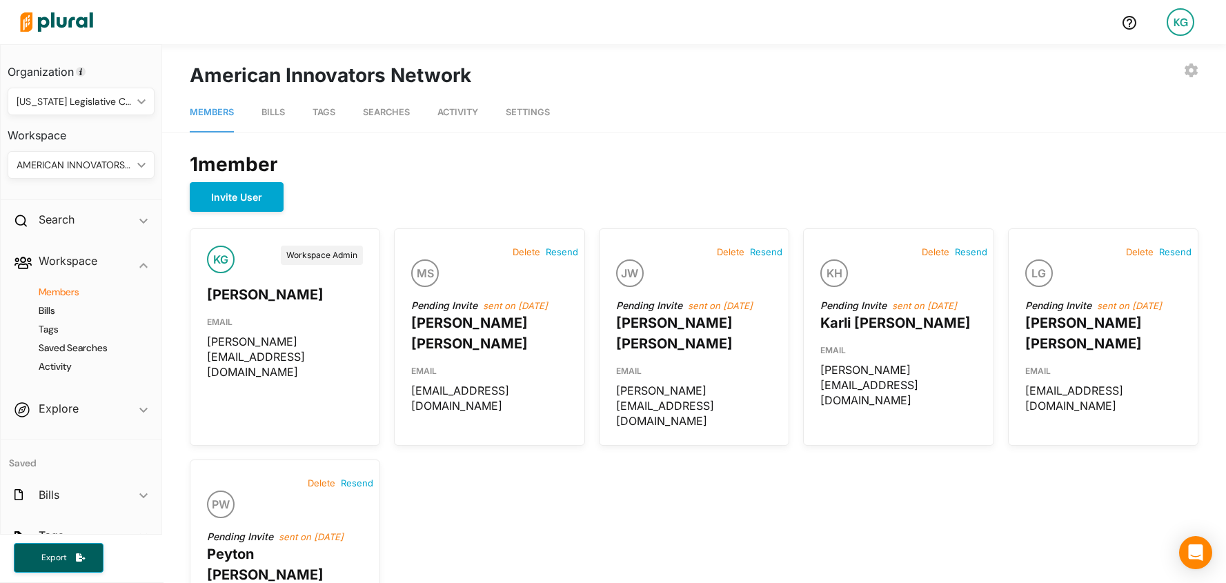
click at [83, 160] on div "AMERICAN INNOVATORS NETWORK" at bounding box center [74, 165] width 115 height 14
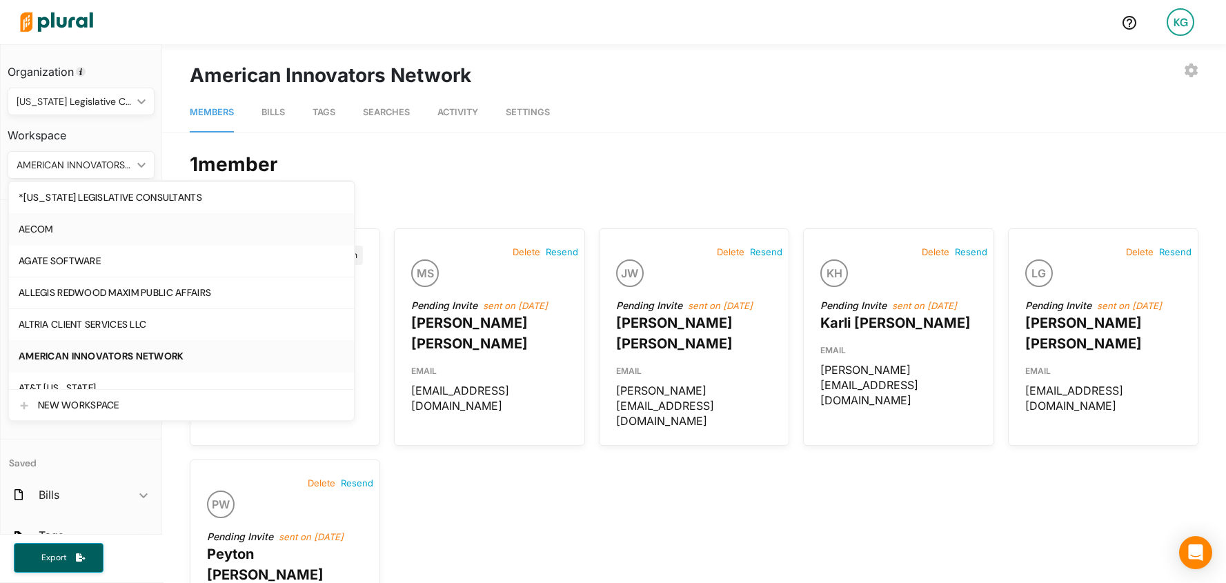
click at [73, 231] on div "AECOM" at bounding box center [182, 229] width 326 height 12
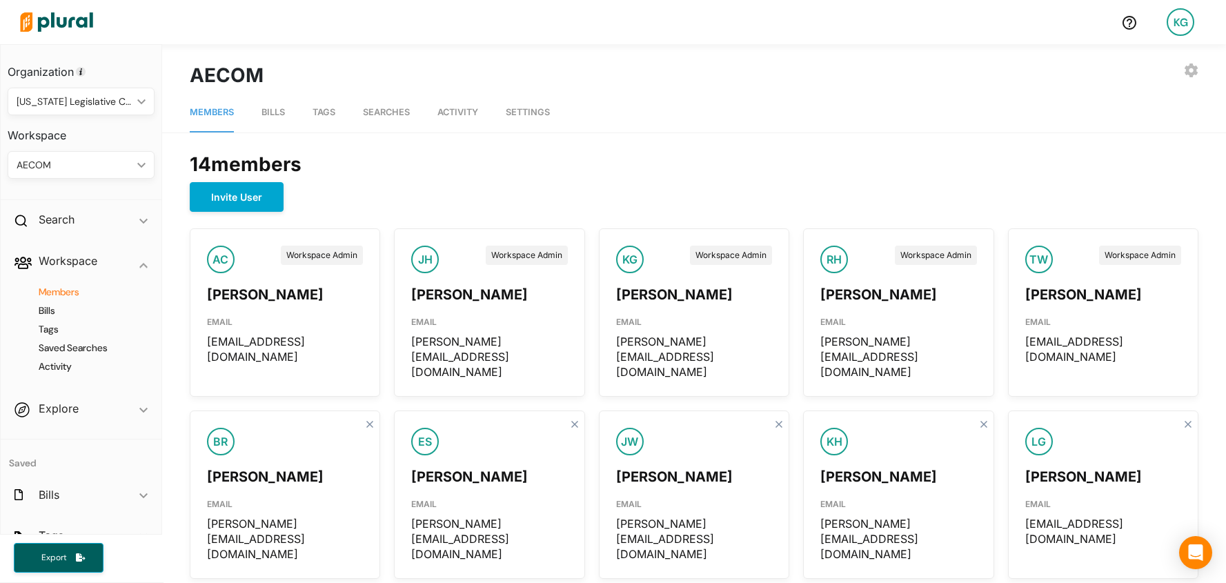
click at [119, 170] on div "AECOM" at bounding box center [74, 165] width 115 height 14
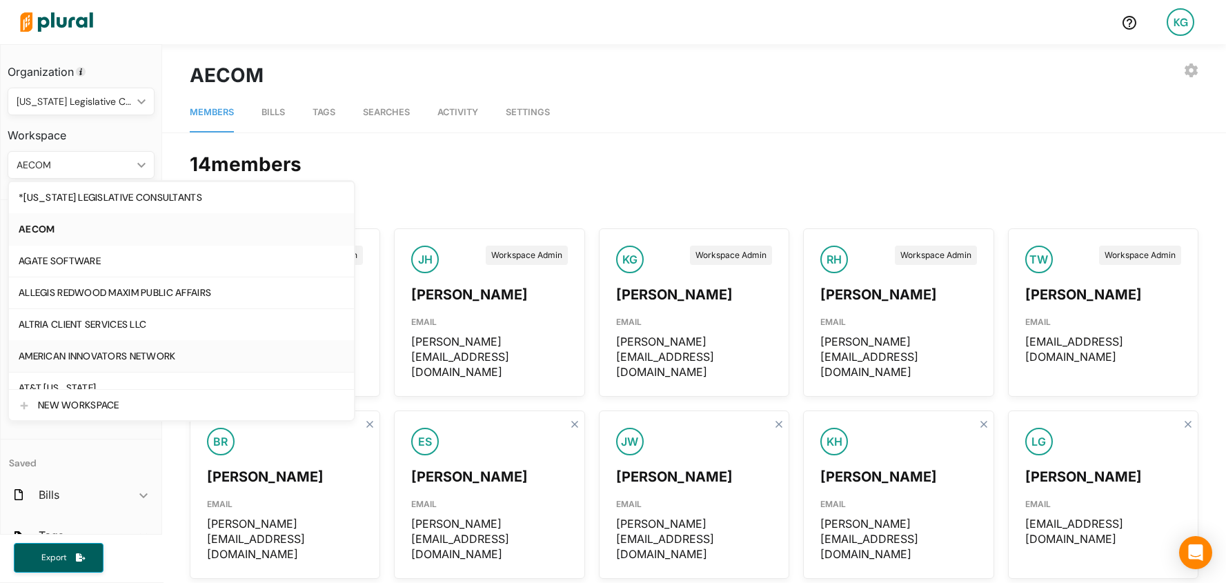
click at [158, 403] on link "AMERICAN INNOVATORS NETWORK" at bounding box center [181, 419] width 345 height 32
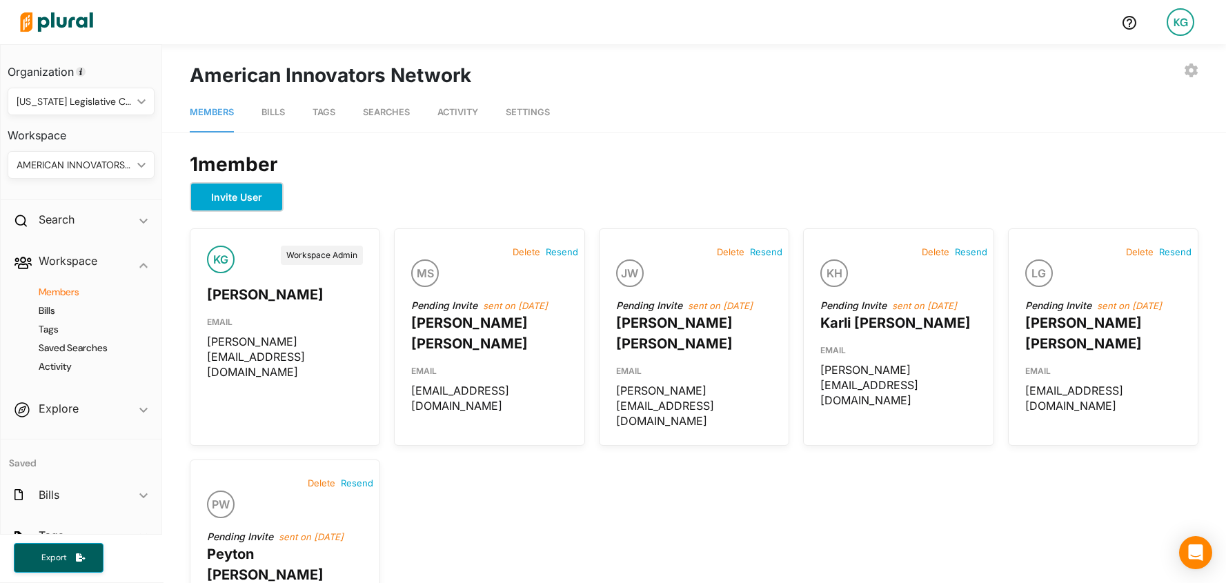
click at [247, 191] on button "Invite User" at bounding box center [237, 197] width 94 height 30
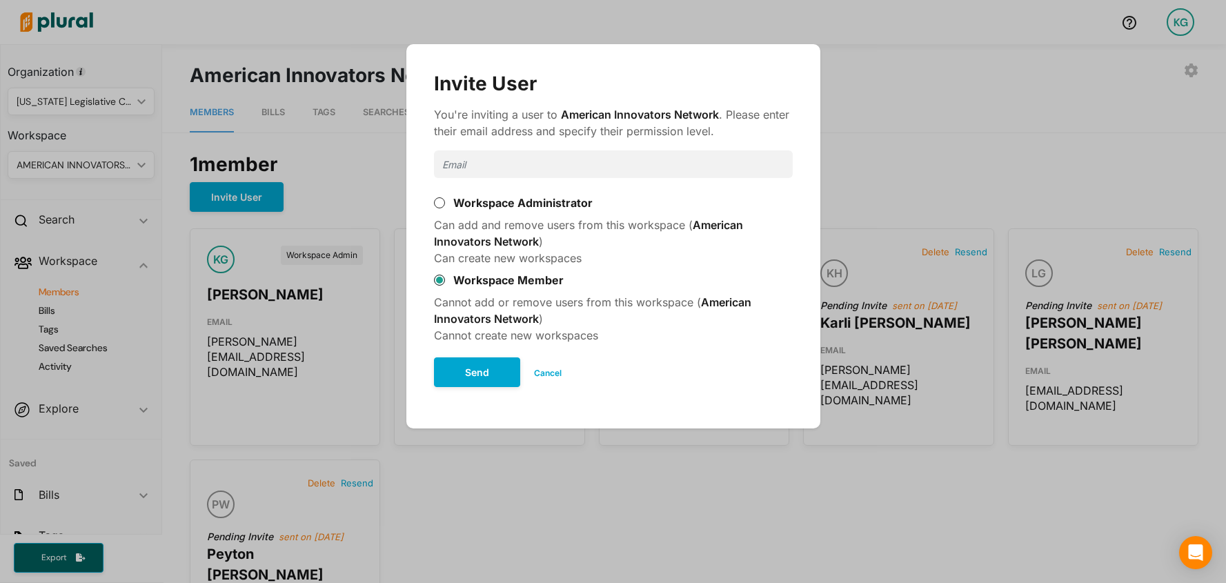
click at [481, 172] on input "Modal" at bounding box center [613, 164] width 359 height 28
type input "[EMAIL_ADDRESS][DOMAIN_NAME]"
click at [464, 366] on button "Send" at bounding box center [477, 372] width 86 height 30
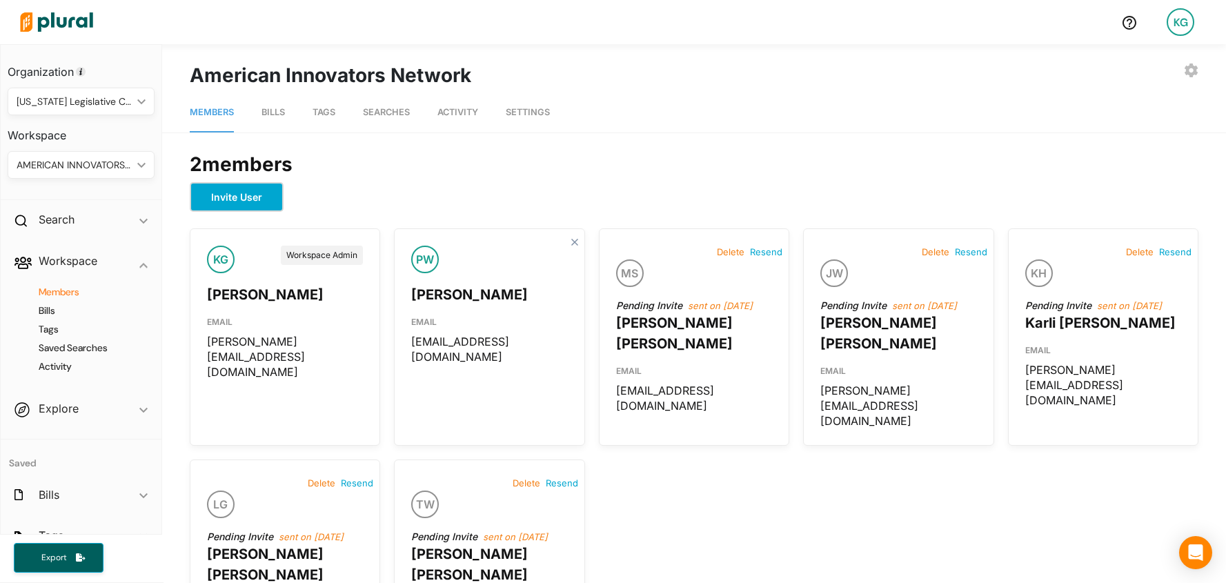
click at [257, 197] on button "Invite User" at bounding box center [237, 197] width 94 height 30
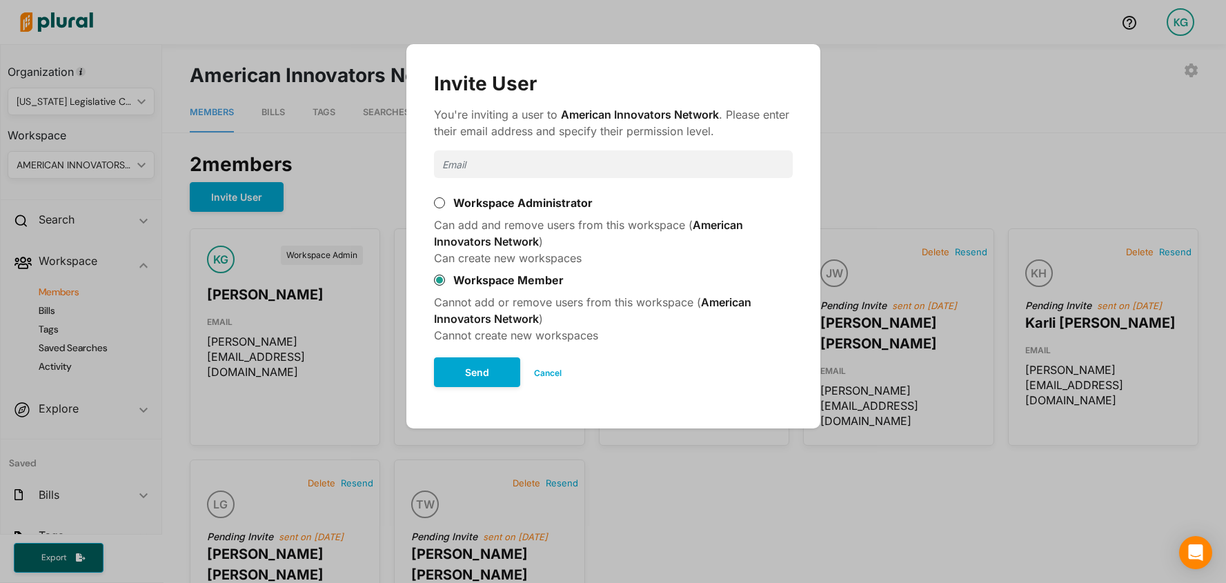
click at [481, 155] on input "Modal" at bounding box center [613, 164] width 359 height 28
type input "[PERSON_NAME][EMAIL_ADDRESS][DOMAIN_NAME]"
click at [470, 378] on button "Send" at bounding box center [477, 372] width 86 height 30
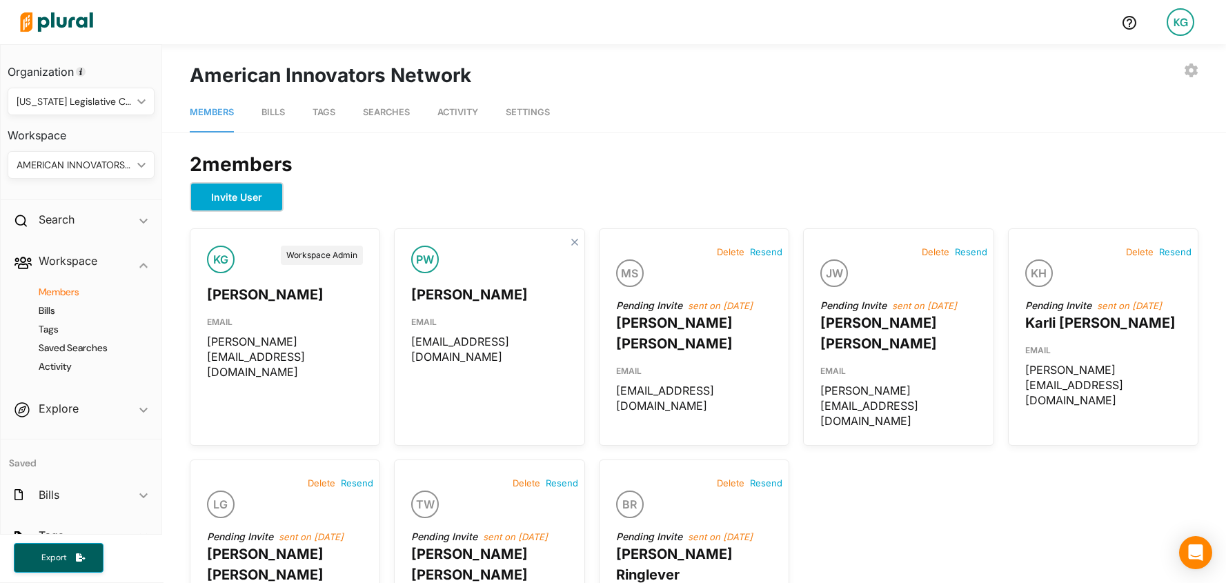
click at [249, 192] on button "Invite User" at bounding box center [237, 197] width 94 height 30
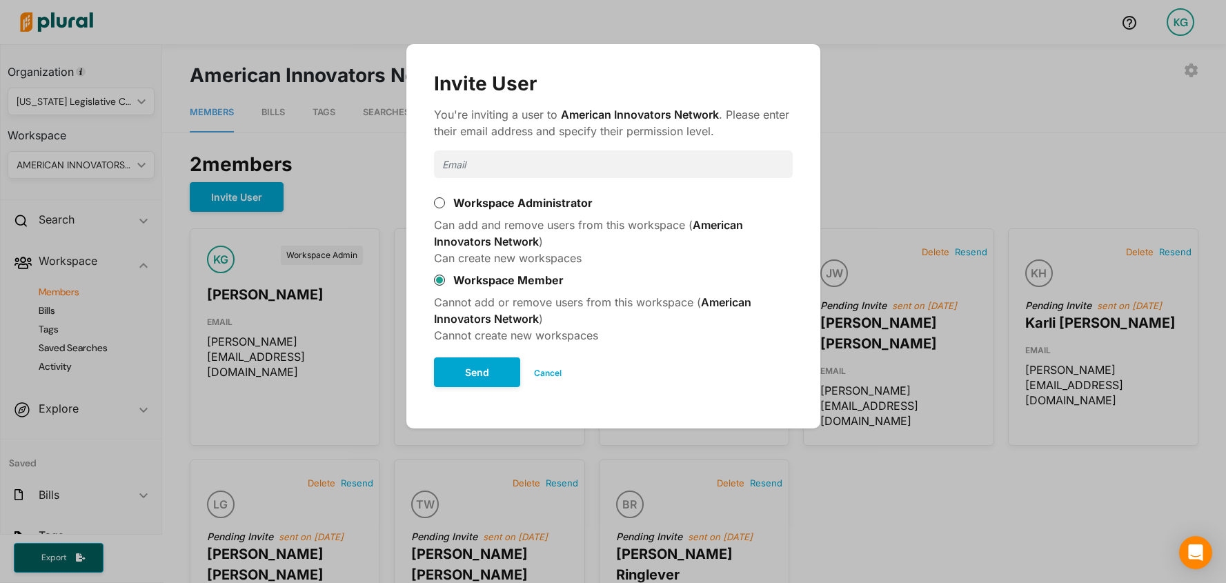
click at [525, 166] on input "Modal" at bounding box center [613, 164] width 359 height 28
type input "[PERSON_NAME][EMAIL_ADDRESS][DOMAIN_NAME]"
click at [483, 370] on button "Send" at bounding box center [477, 372] width 86 height 30
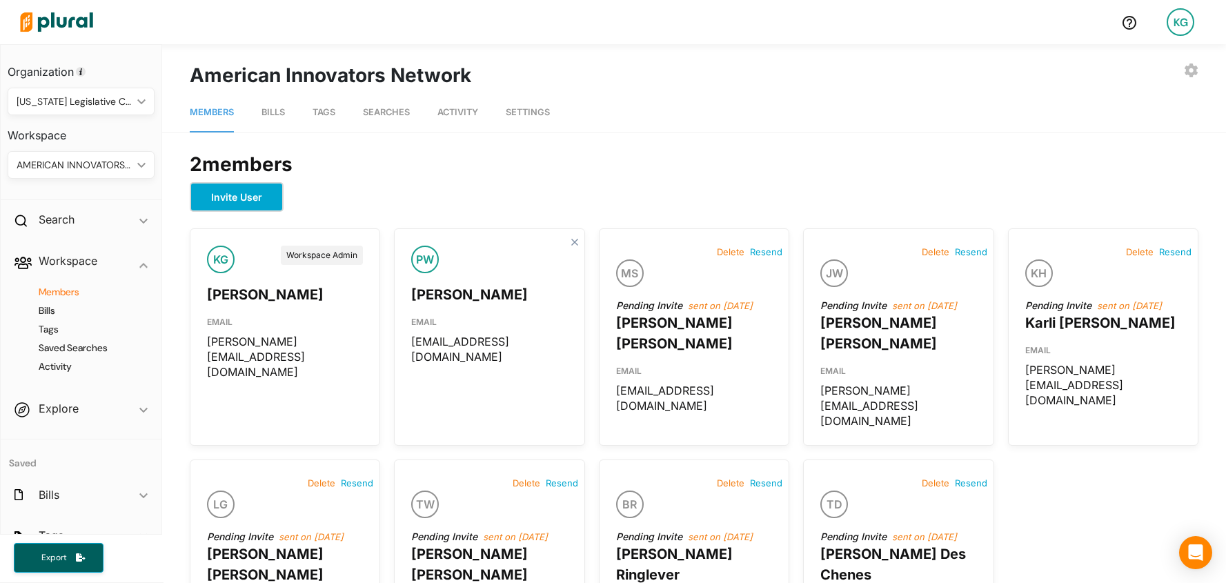
click at [208, 183] on button "Invite User" at bounding box center [237, 197] width 94 height 30
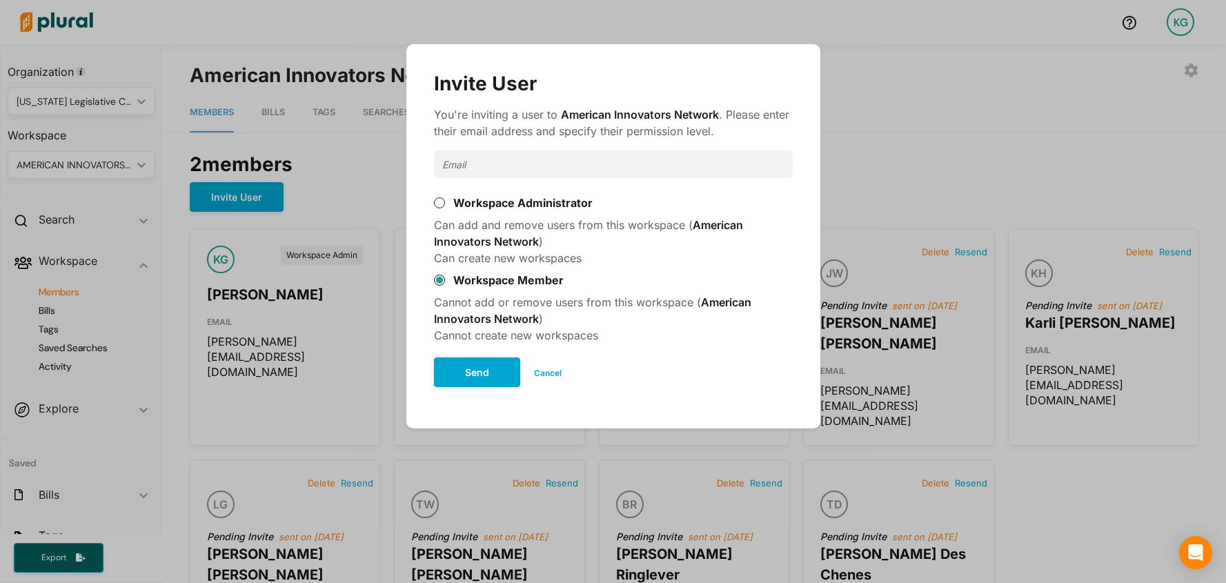
click at [456, 160] on input "Modal" at bounding box center [613, 164] width 359 height 28
type input "[PERSON_NAME][EMAIL_ADDRESS][DOMAIN_NAME]"
click at [486, 367] on button "Send" at bounding box center [477, 372] width 86 height 30
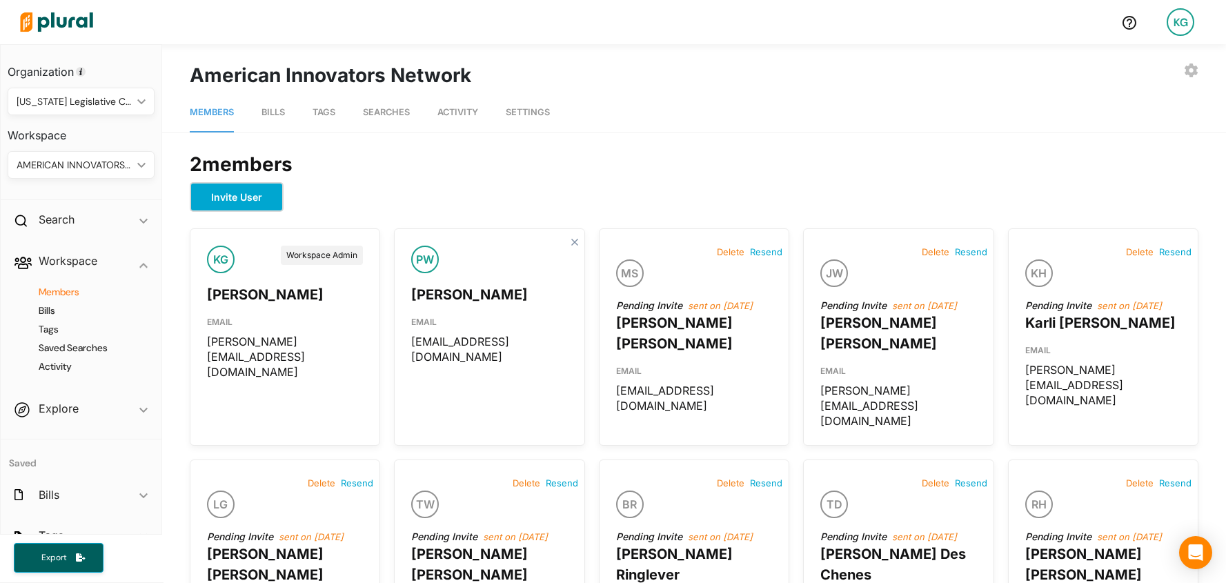
click at [212, 197] on button "Invite User" at bounding box center [237, 197] width 94 height 30
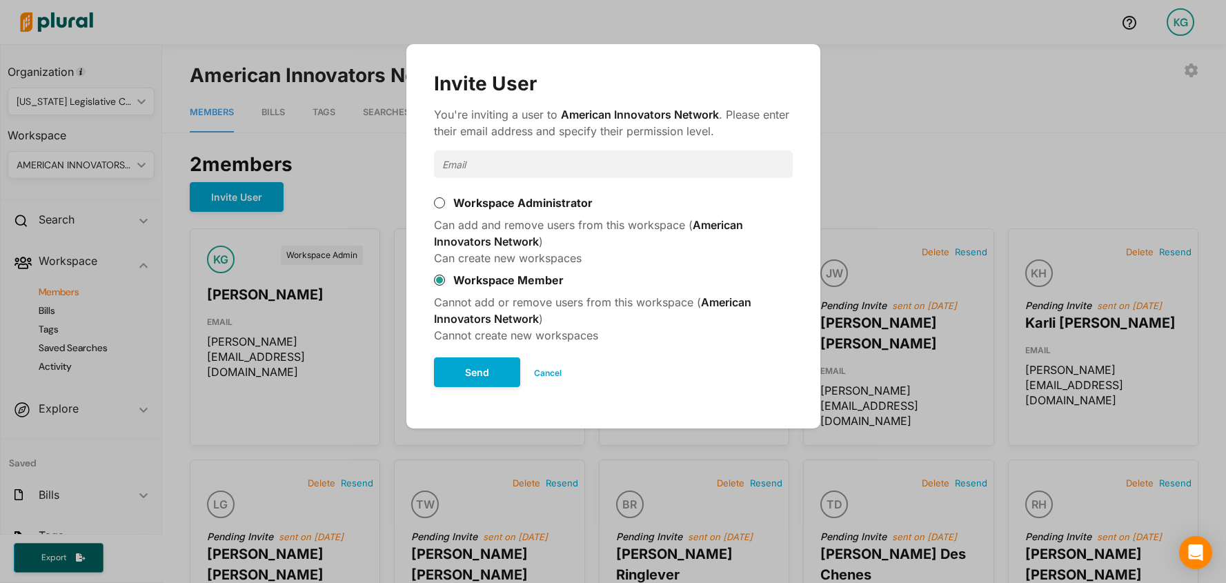
click at [500, 177] on input "Modal" at bounding box center [613, 164] width 359 height 28
type input "[PERSON_NAME][EMAIL_ADDRESS][DOMAIN_NAME]"
click at [472, 377] on button "Send" at bounding box center [477, 372] width 86 height 30
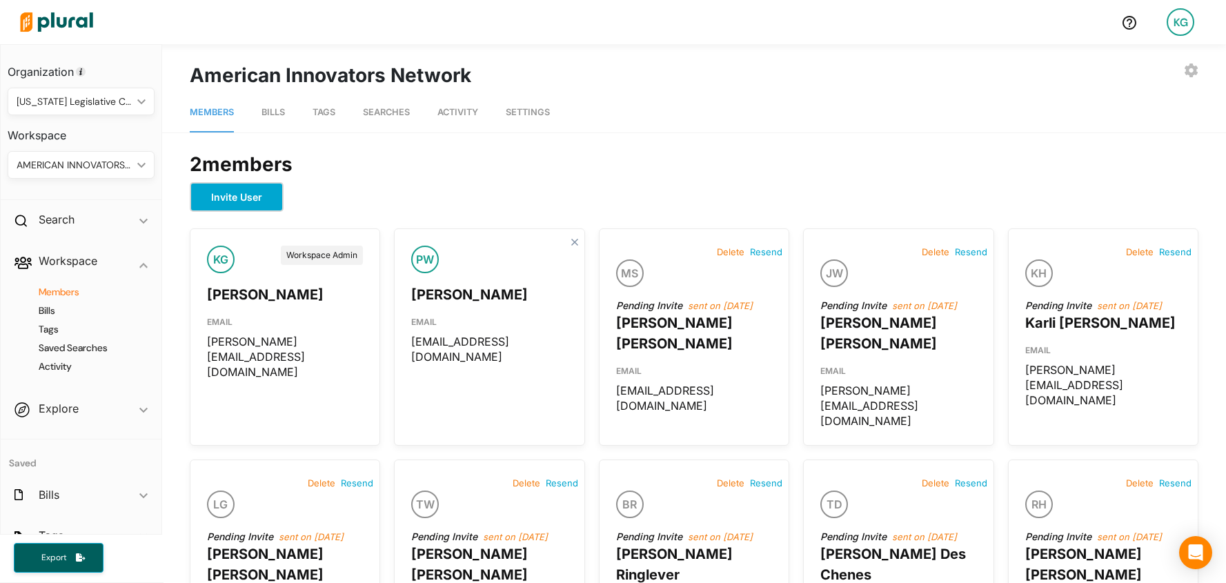
click at [266, 192] on button "Invite User" at bounding box center [237, 197] width 94 height 30
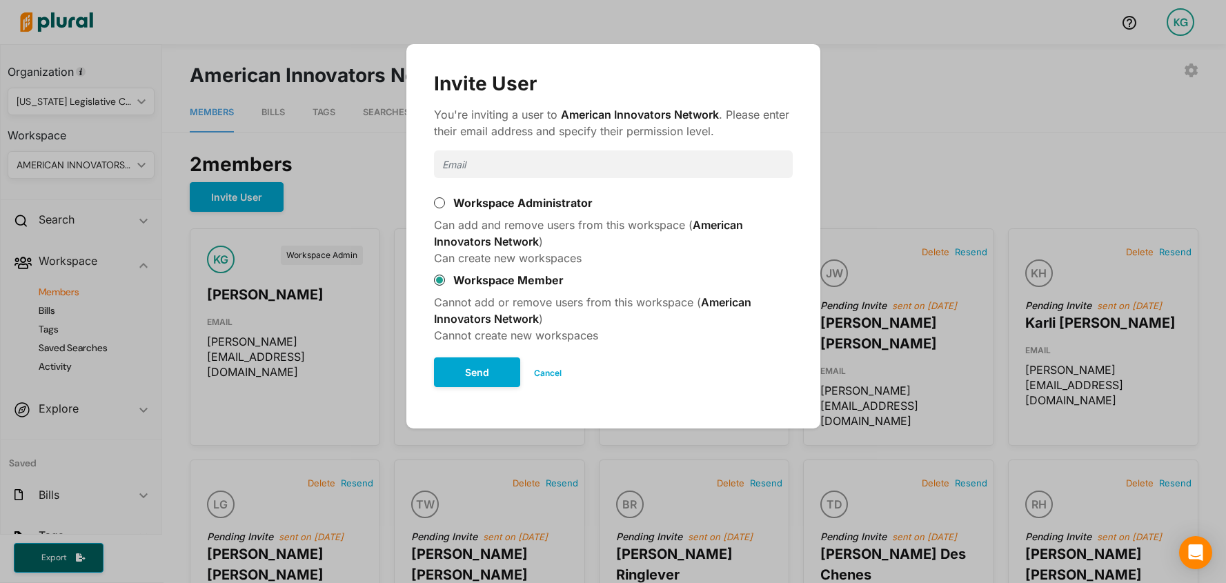
click at [542, 161] on input "Modal" at bounding box center [613, 164] width 359 height 28
type input "[EMAIL_ADDRESS][DOMAIN_NAME]"
click at [476, 374] on button "Send" at bounding box center [477, 372] width 86 height 30
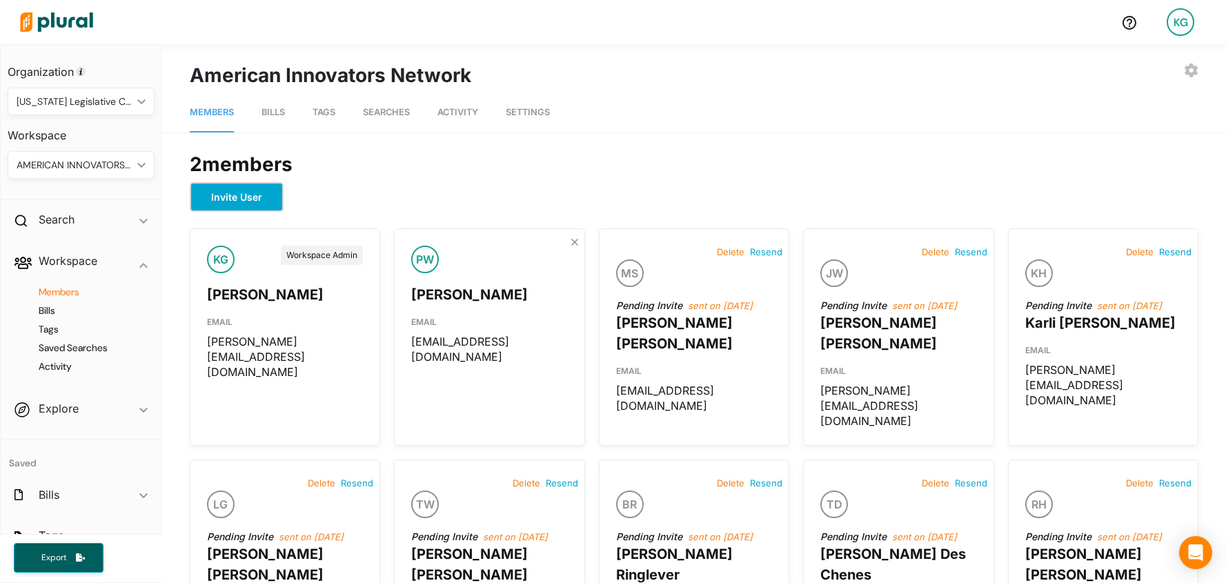
click at [250, 191] on button "Invite User" at bounding box center [237, 197] width 94 height 30
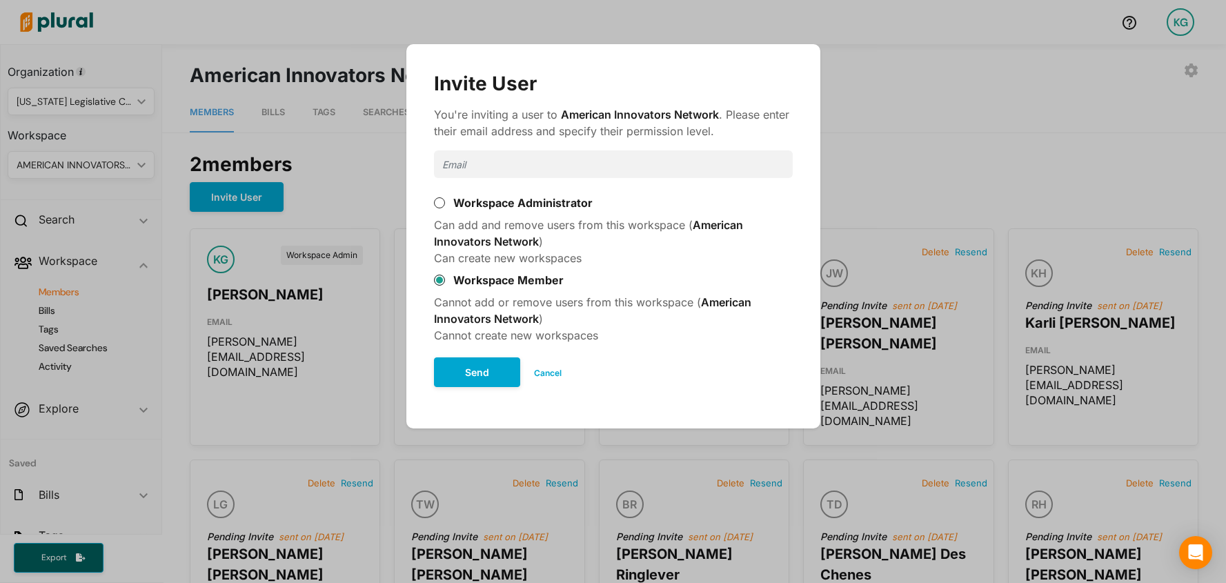
click at [470, 167] on input "Modal" at bounding box center [613, 164] width 359 height 28
type input "[PERSON_NAME][EMAIL_ADDRESS][DOMAIN_NAME]"
click at [455, 371] on button "Send" at bounding box center [477, 372] width 86 height 30
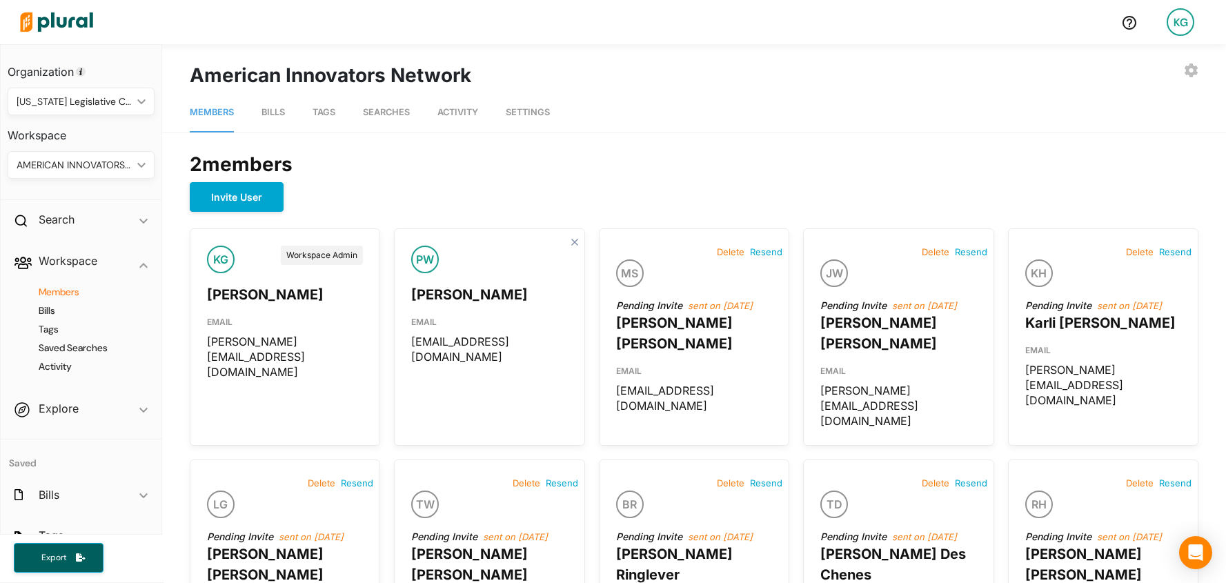
click at [318, 106] on link "Tags" at bounding box center [323, 112] width 23 height 39
